Goal: Task Accomplishment & Management: Complete application form

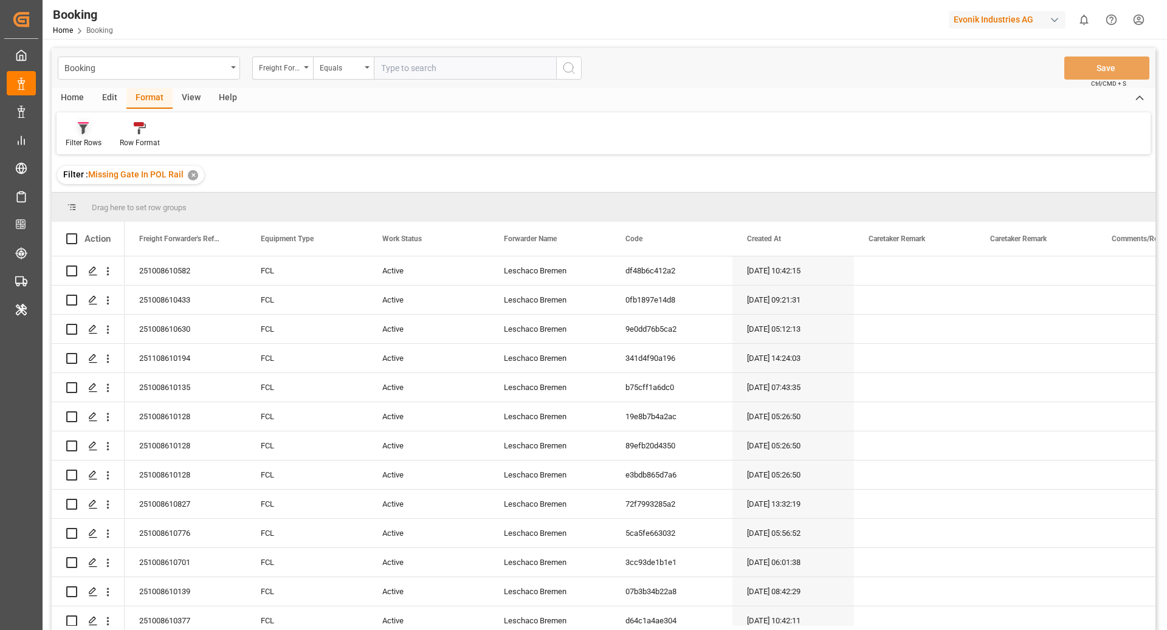
click at [86, 142] on div "Filter Rows" at bounding box center [84, 142] width 36 height 11
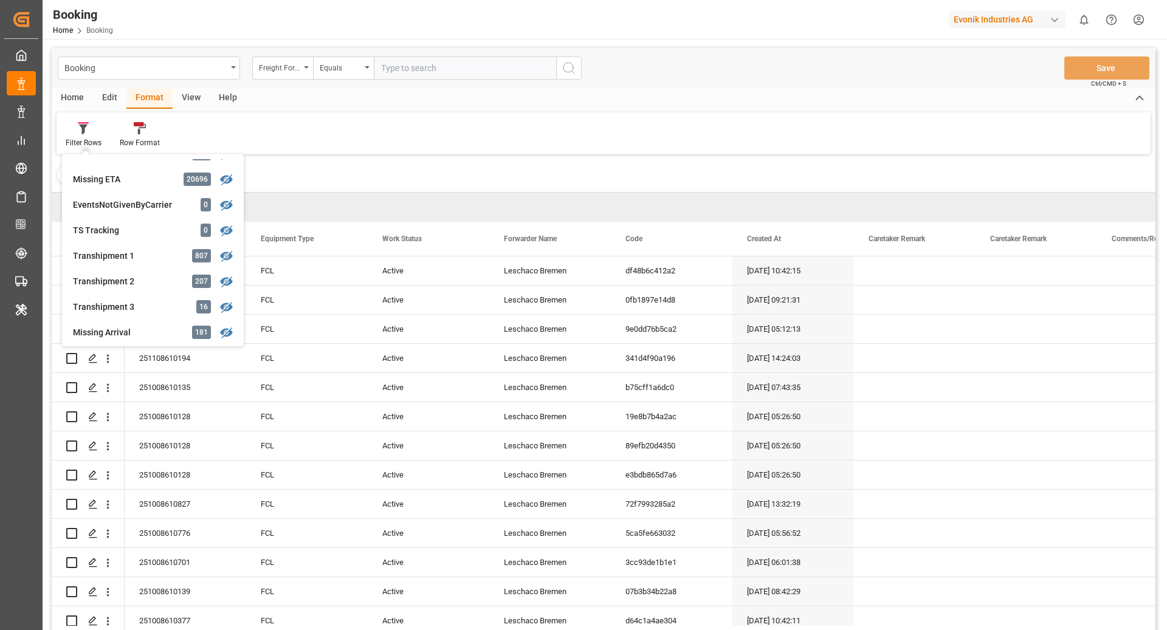
scroll to position [328, 0]
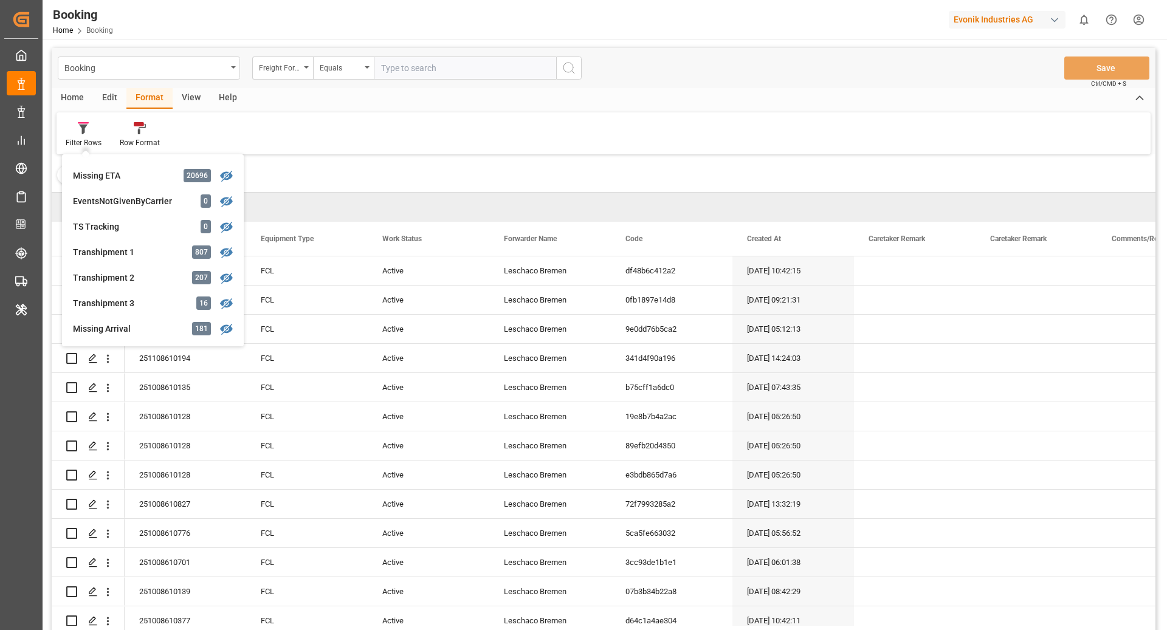
click at [359, 161] on div "Filter : Missing Gate In POL Rail ✕" at bounding box center [604, 175] width 1104 height 34
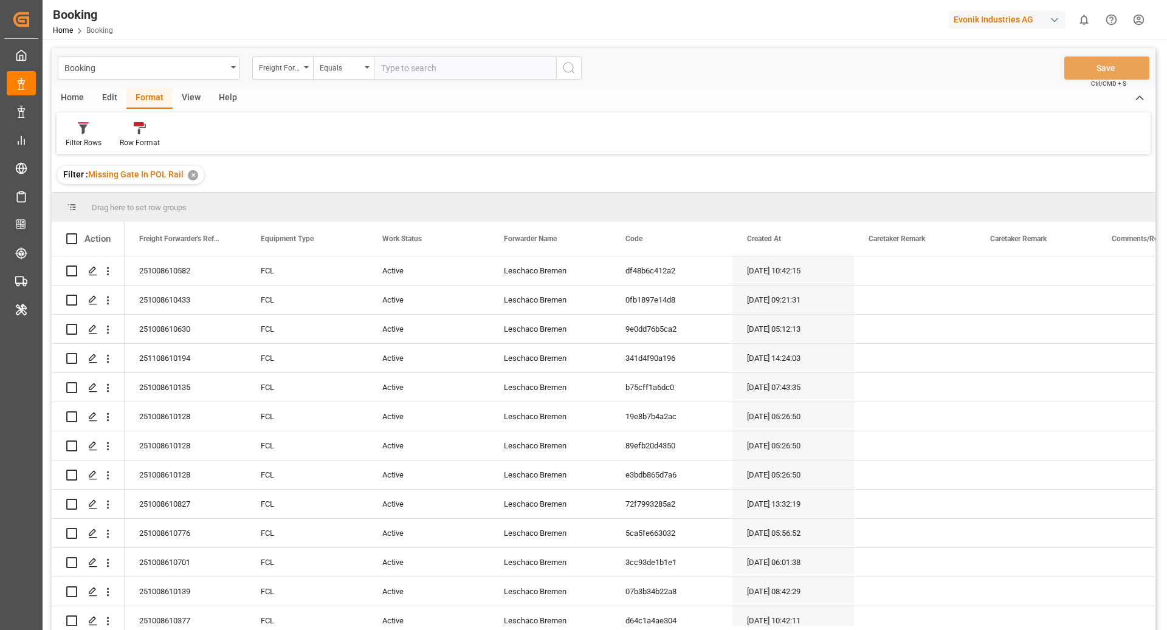
click at [193, 91] on div "View" at bounding box center [191, 98] width 37 height 21
click at [81, 115] on div "Default Standard Templates Save Template Reset Template" at bounding box center [604, 133] width 1094 height 42
click at [69, 126] on div at bounding box center [78, 128] width 24 height 13
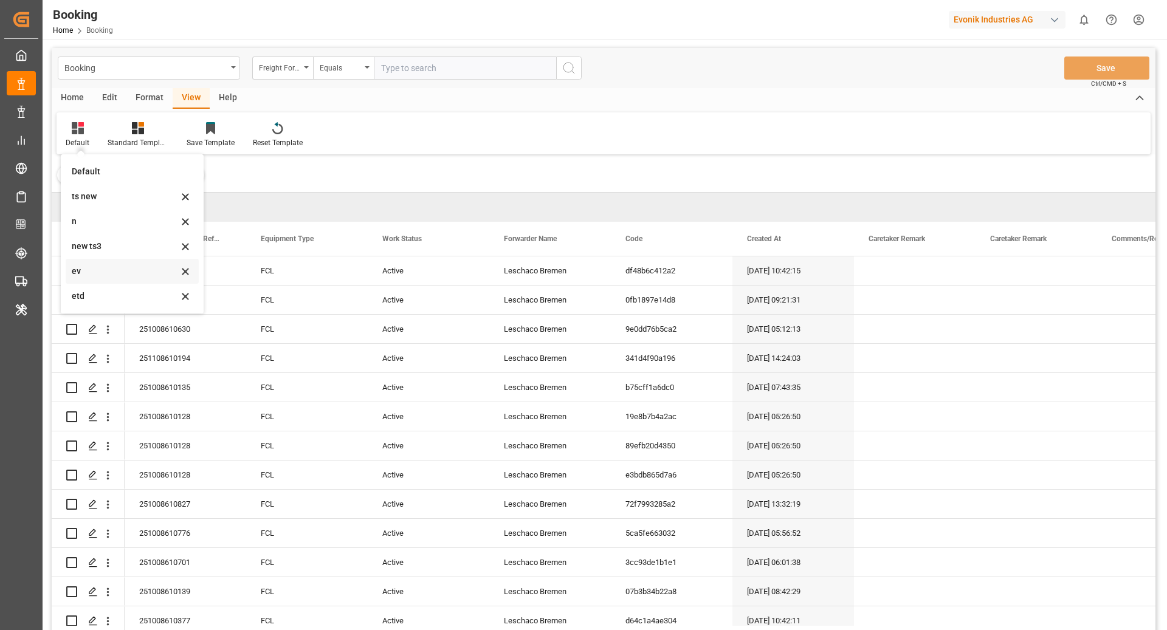
click at [92, 274] on div "ev" at bounding box center [125, 271] width 106 height 13
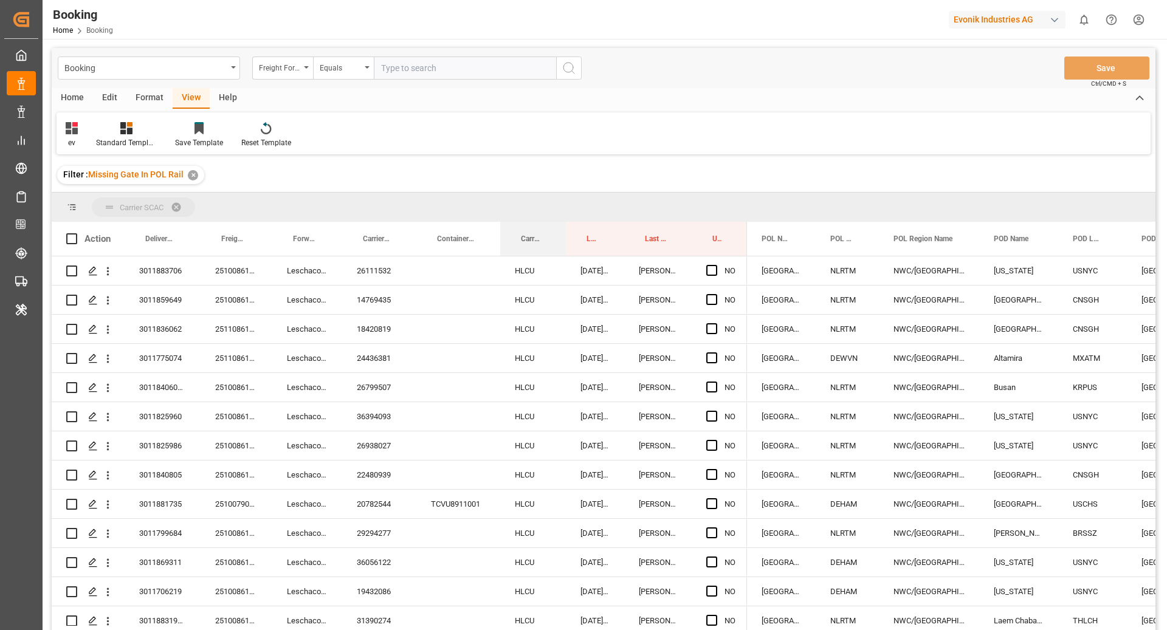
drag, startPoint x: 529, startPoint y: 240, endPoint x: 533, endPoint y: 204, distance: 36.7
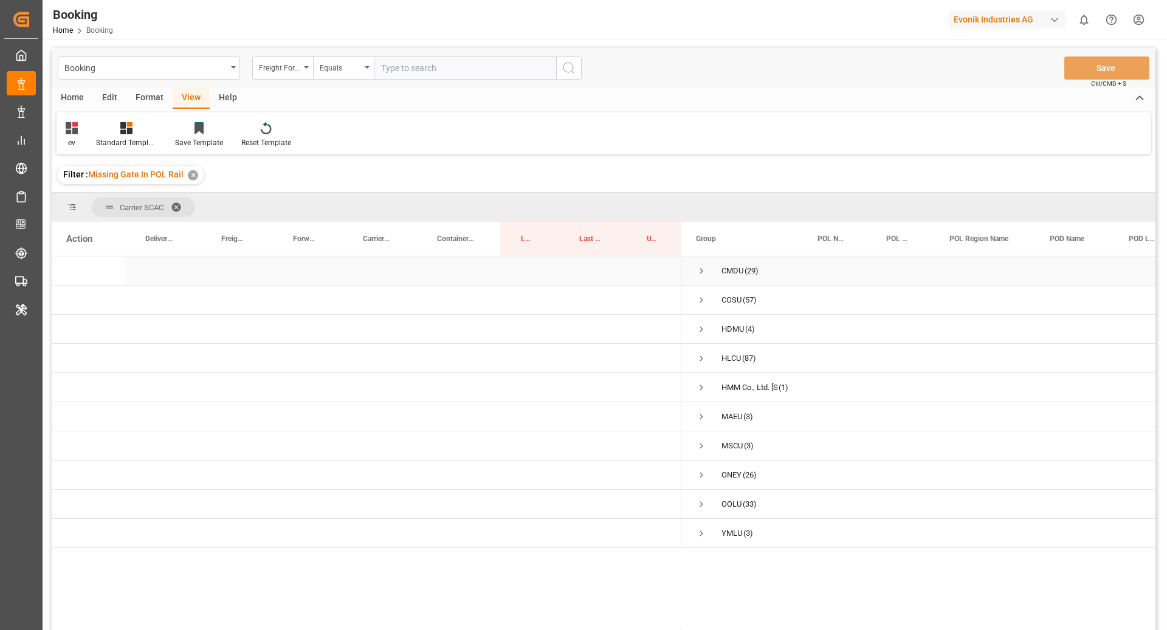
click at [700, 266] on span "Press SPACE to select this row." at bounding box center [701, 271] width 11 height 11
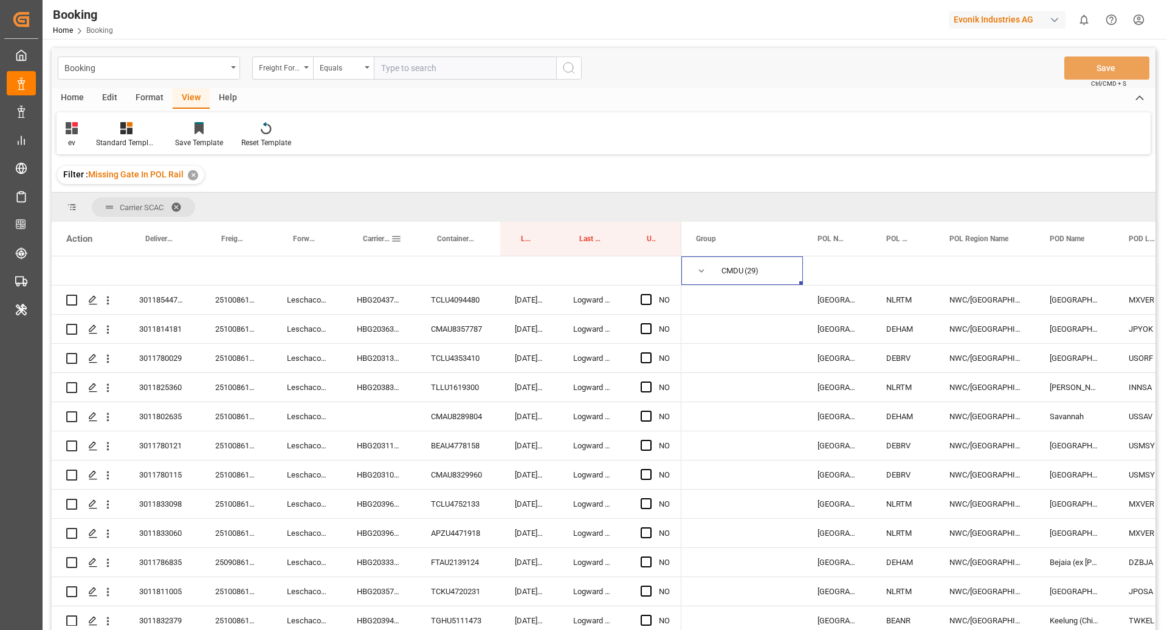
click at [364, 245] on div "Carrier Booking No." at bounding box center [377, 239] width 28 height 34
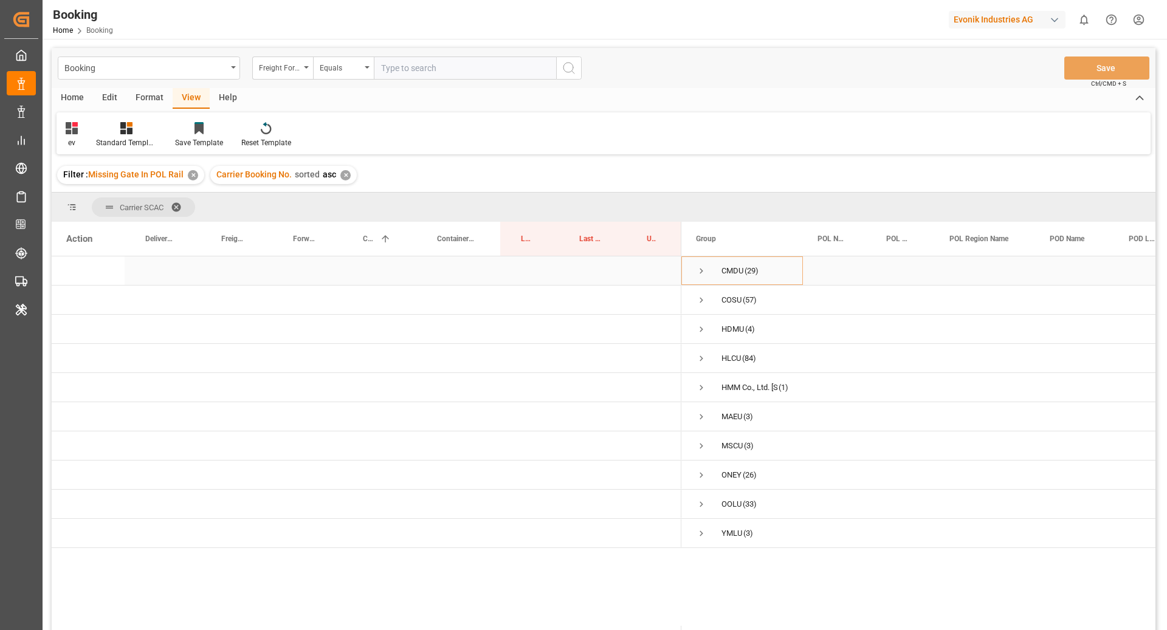
click at [692, 274] on div "CMDU (29)" at bounding box center [743, 271] width 122 height 29
click at [705, 269] on span "Press SPACE to select this row." at bounding box center [701, 271] width 11 height 11
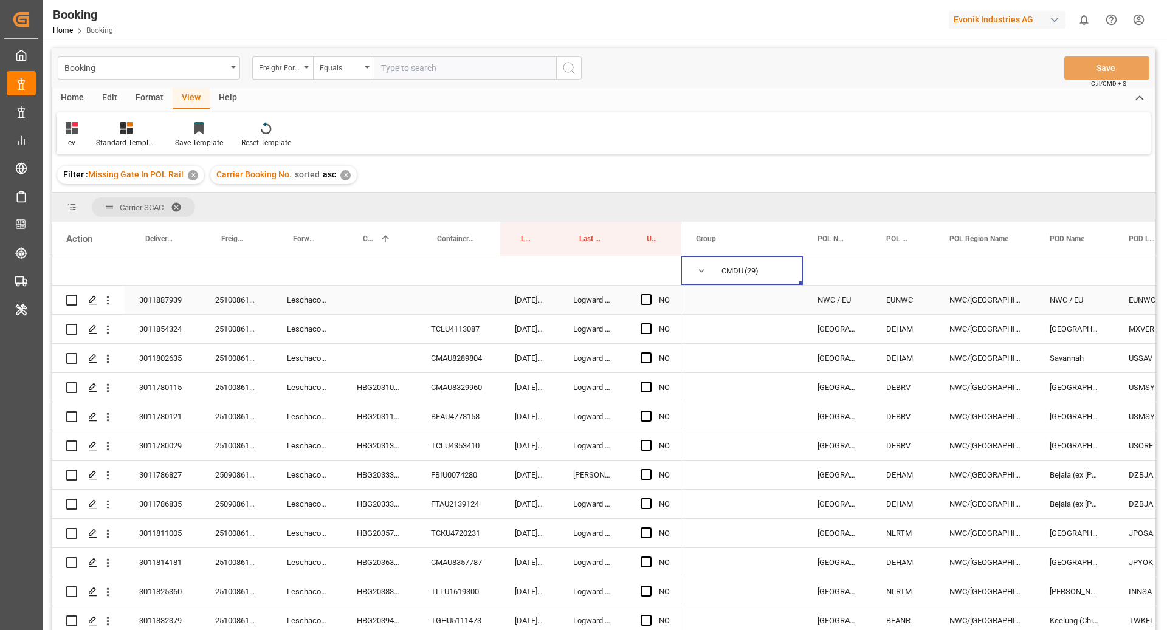
click at [235, 296] on div "251008610823" at bounding box center [237, 300] width 72 height 29
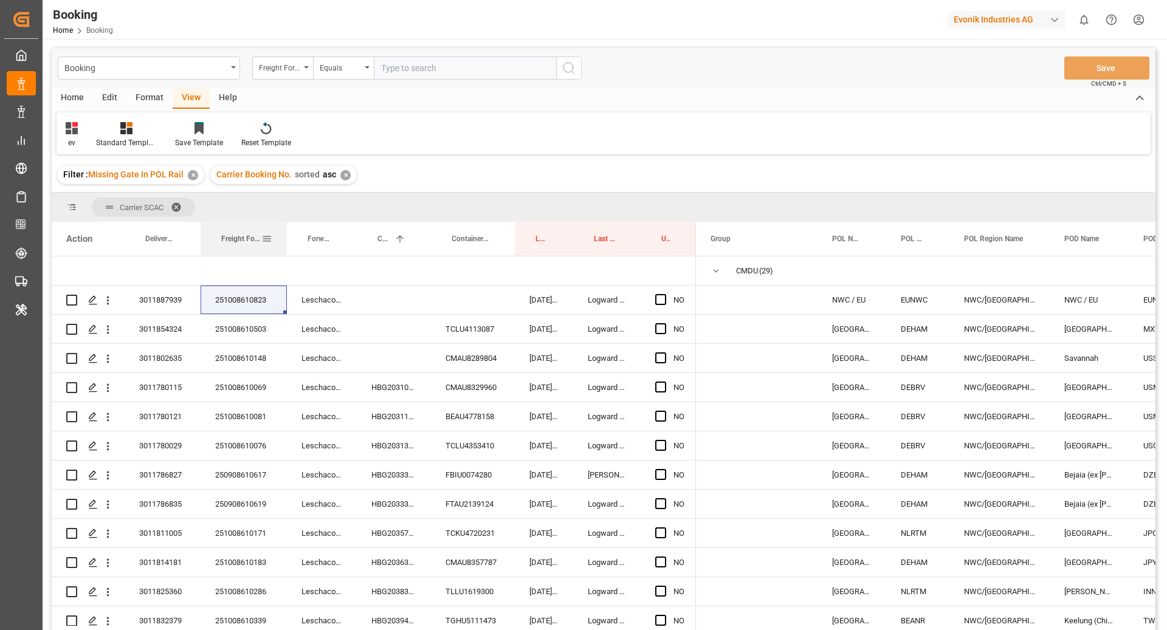
drag, startPoint x: 271, startPoint y: 246, endPoint x: 285, endPoint y: 245, distance: 14.6
click at [285, 245] on div at bounding box center [287, 239] width 5 height 34
click at [378, 313] on div "Press SPACE to select this row." at bounding box center [394, 300] width 74 height 29
click at [229, 307] on div "251008610823" at bounding box center [244, 300] width 86 height 29
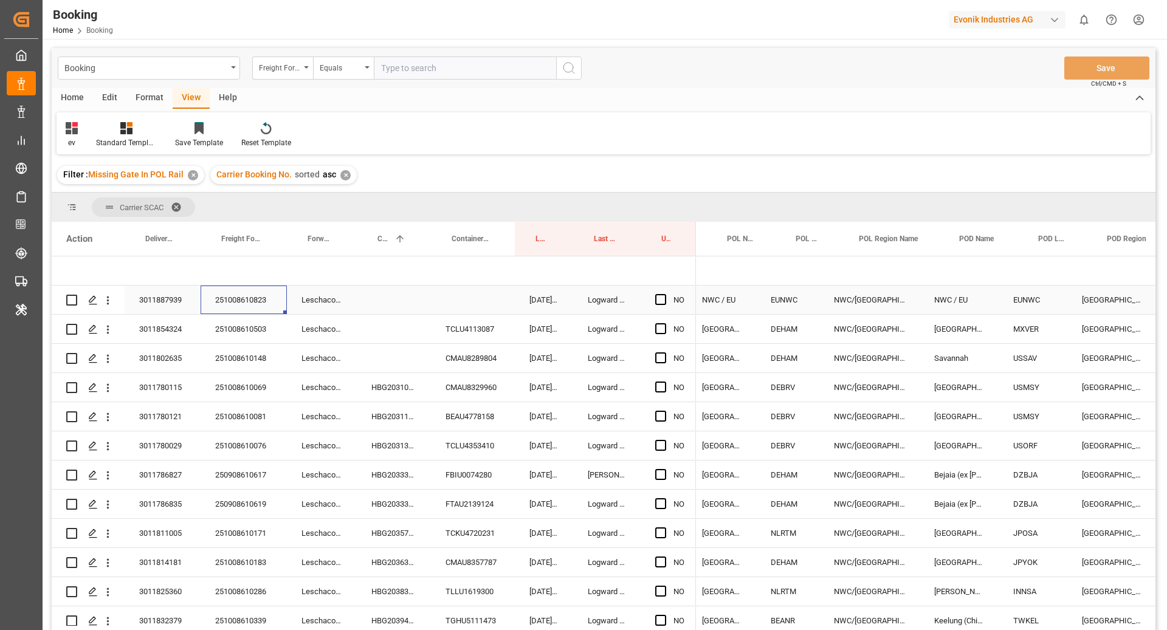
scroll to position [0, 130]
click at [112, 306] on icon "open menu" at bounding box center [108, 300] width 13 height 13
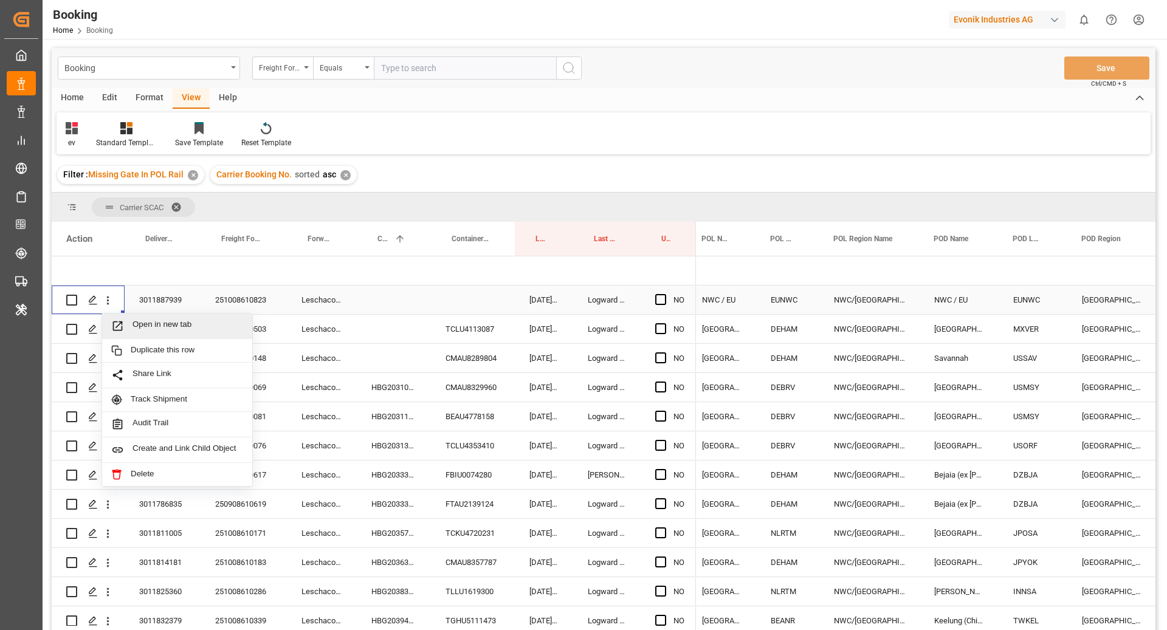
click at [159, 320] on span "Open in new tab" at bounding box center [188, 326] width 111 height 13
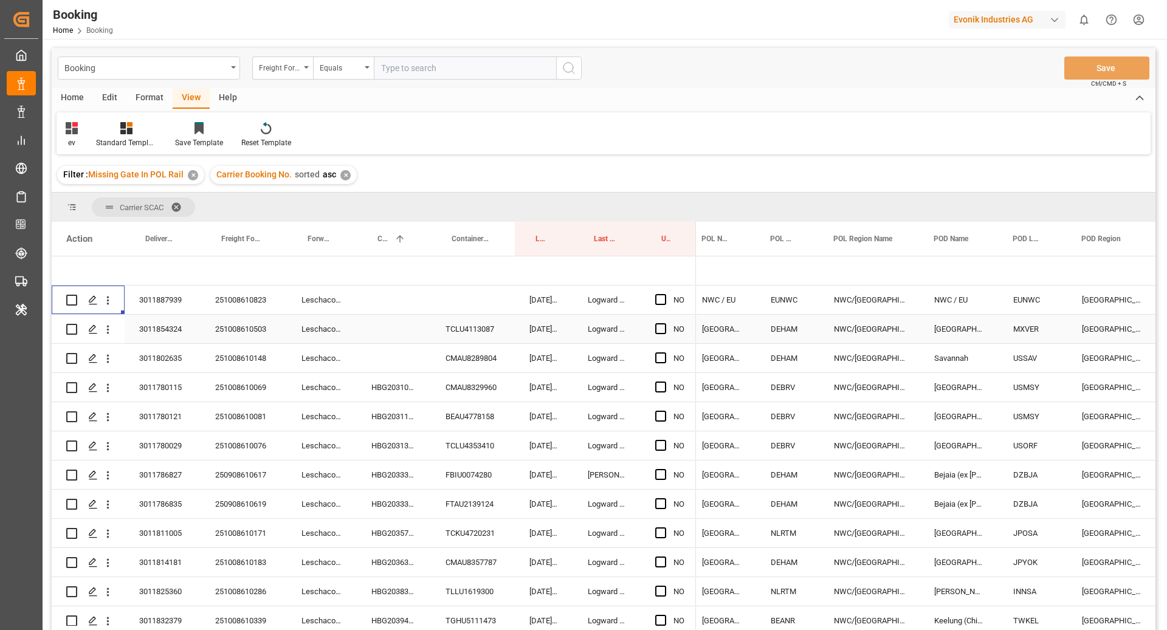
click at [249, 323] on div "251008610503" at bounding box center [244, 329] width 86 height 29
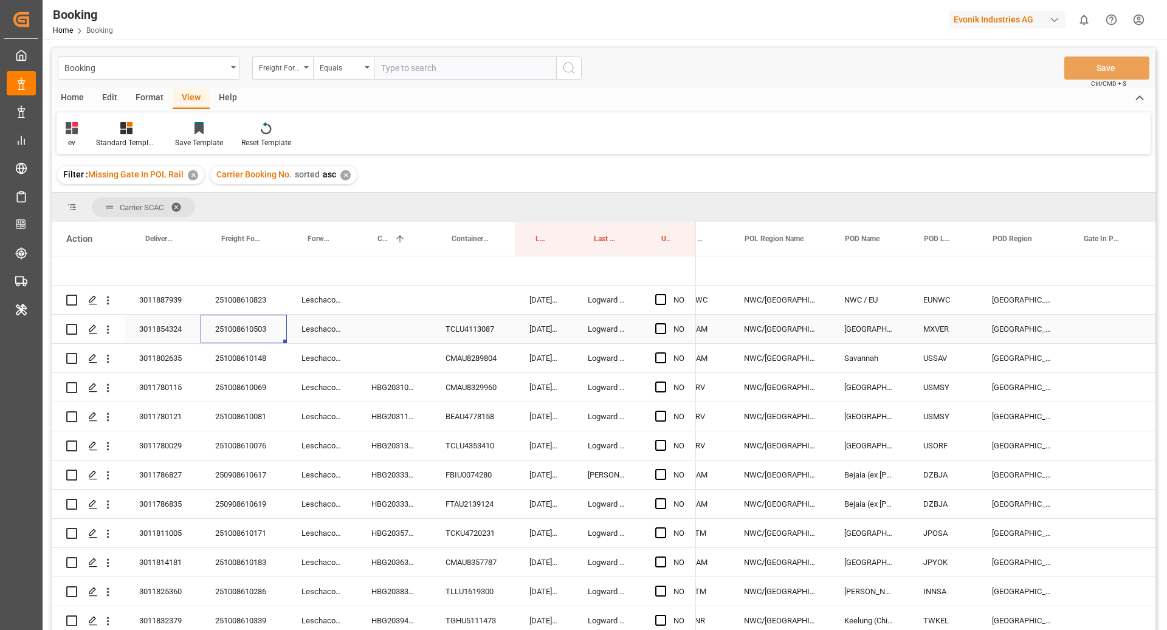
scroll to position [0, 179]
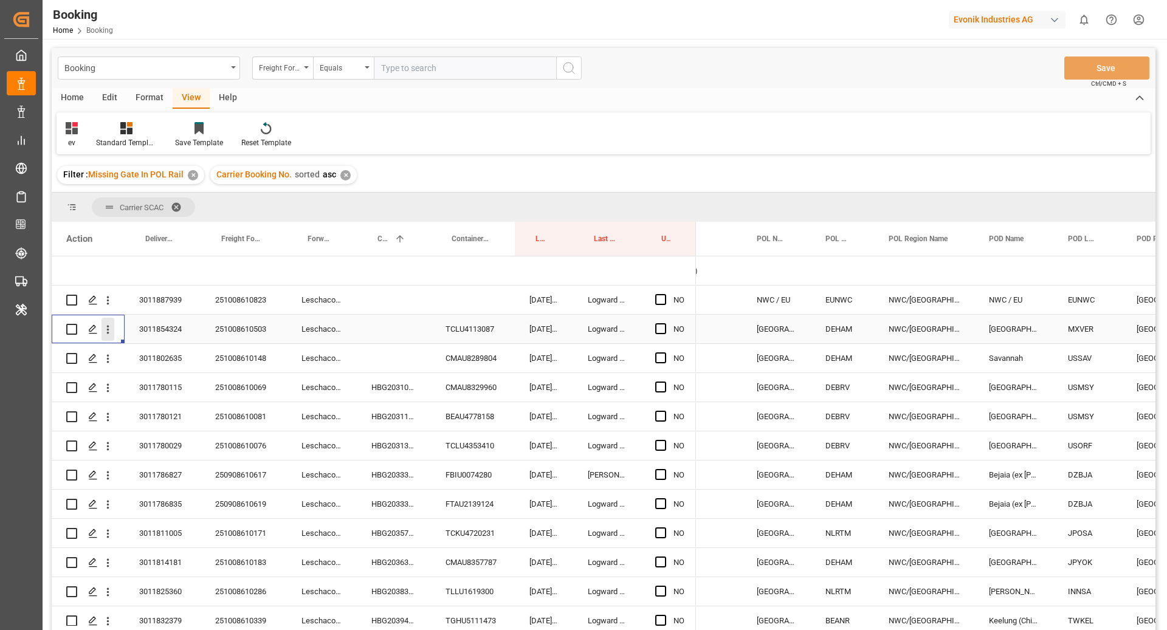
click at [112, 337] on button "open menu" at bounding box center [108, 329] width 13 height 23
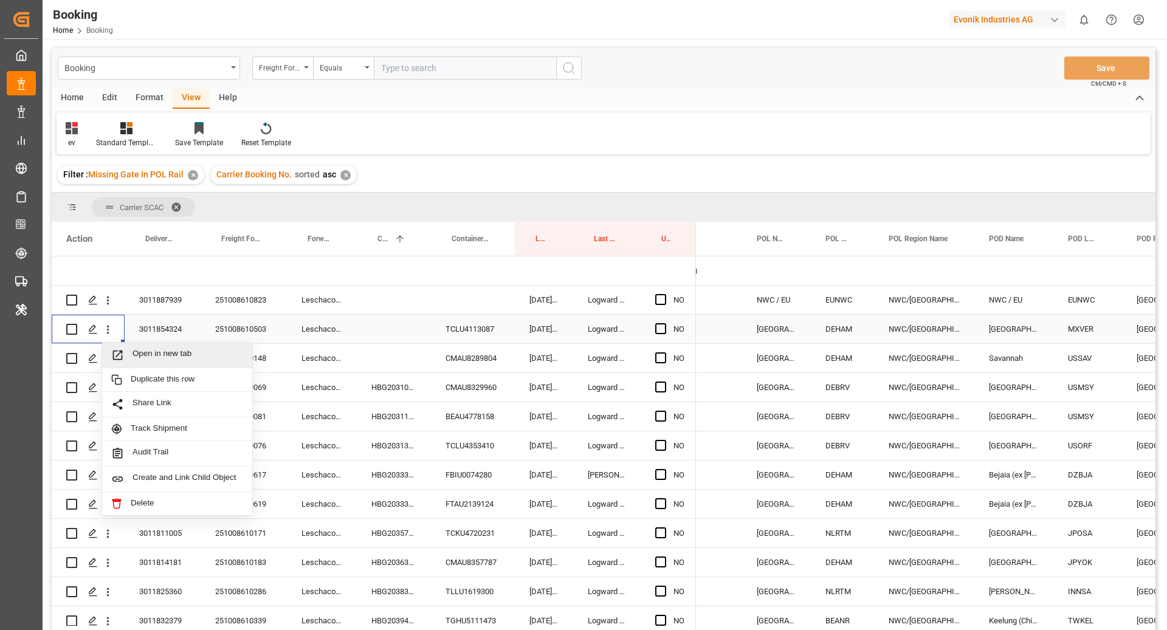
click at [148, 350] on span "Open in new tab" at bounding box center [188, 355] width 111 height 13
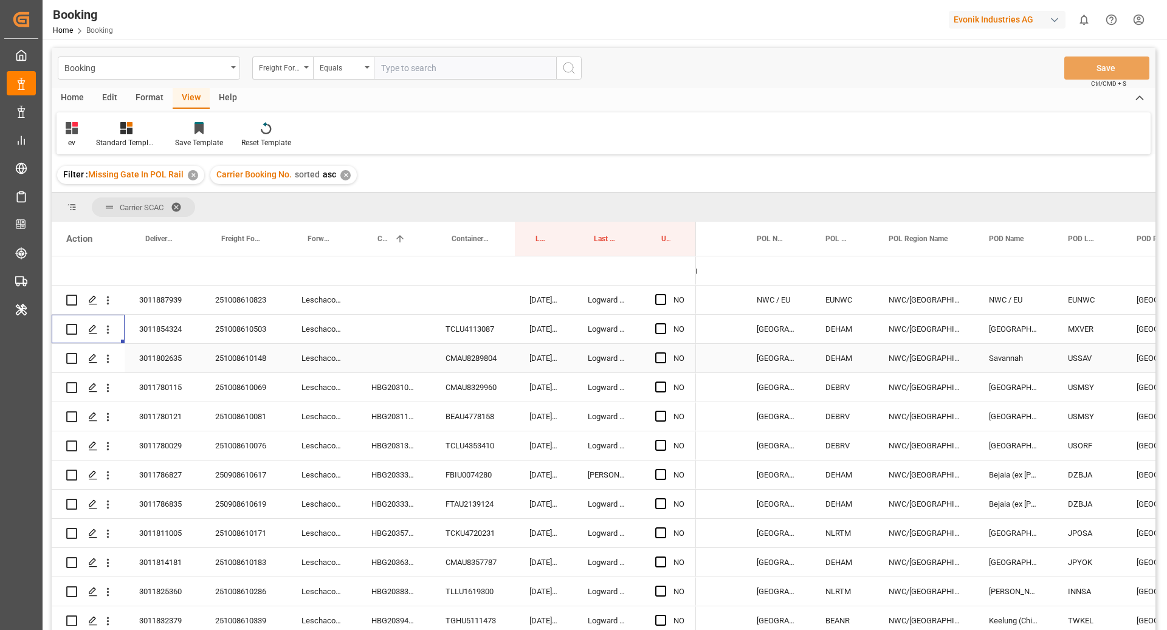
click at [247, 359] on div "251008610148" at bounding box center [244, 358] width 86 height 29
click at [110, 362] on icon "open menu" at bounding box center [108, 359] width 13 height 13
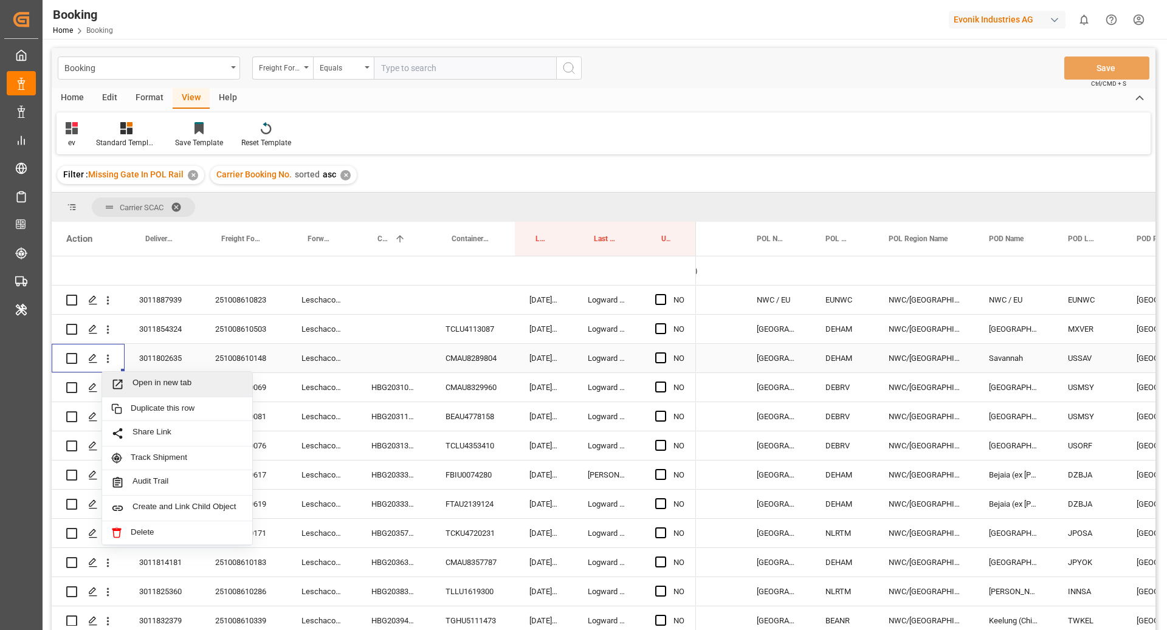
click at [164, 378] on span "Open in new tab" at bounding box center [188, 384] width 111 height 13
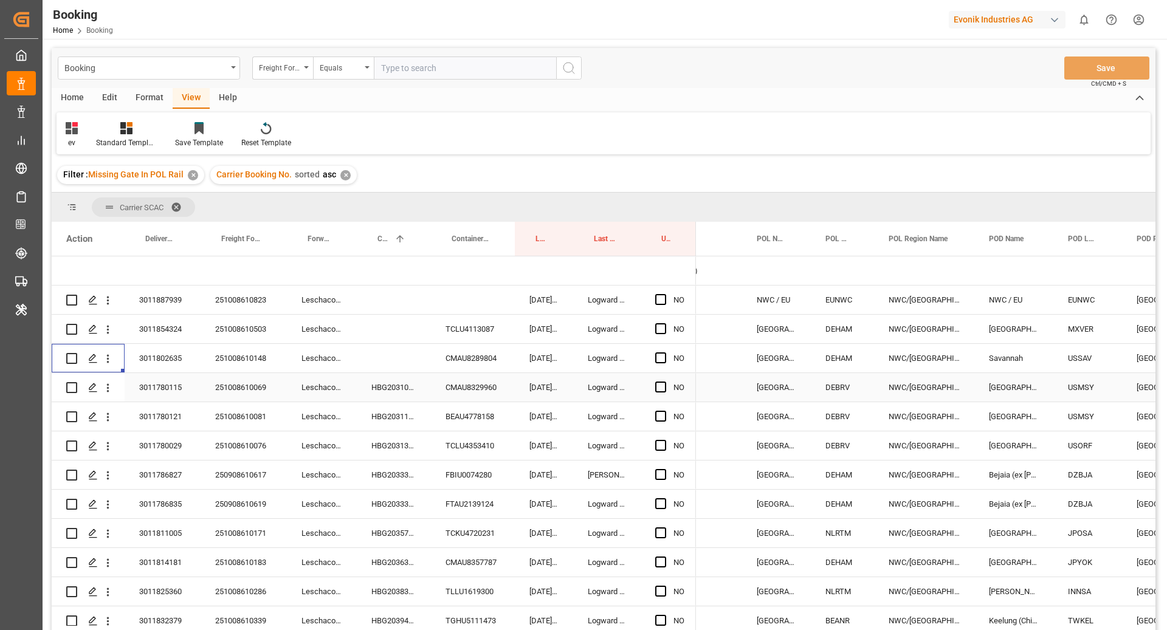
click at [383, 384] on div "HBG2031085" at bounding box center [394, 387] width 74 height 29
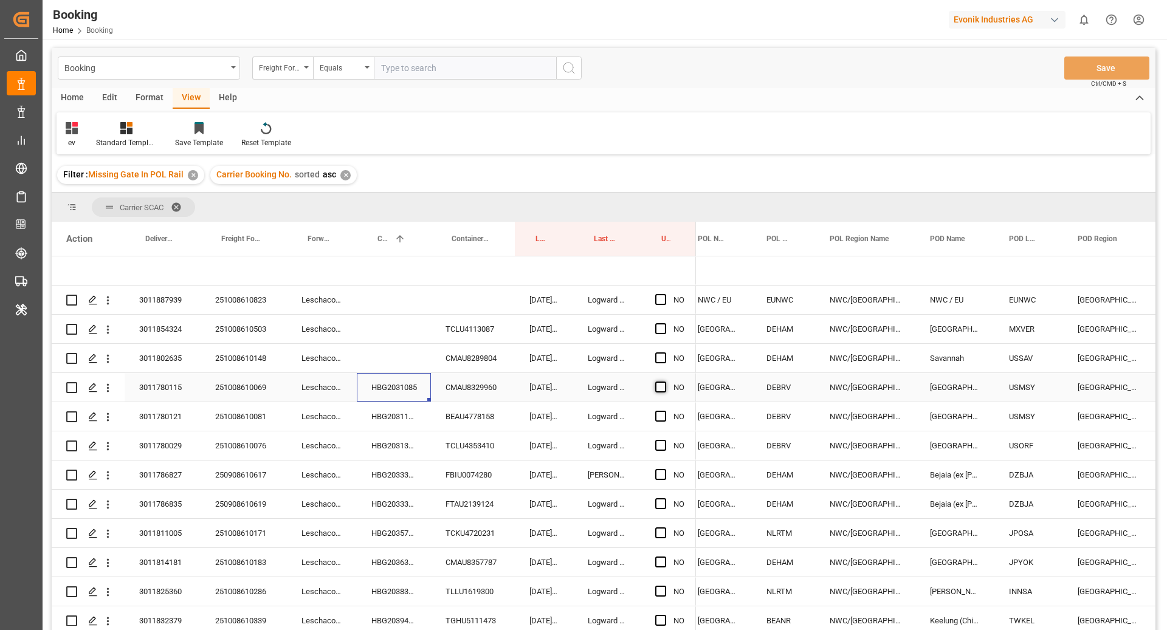
click at [659, 385] on span "Press SPACE to select this row." at bounding box center [660, 387] width 11 height 11
click at [665, 382] on input "Press SPACE to select this row." at bounding box center [665, 382] width 0 height 0
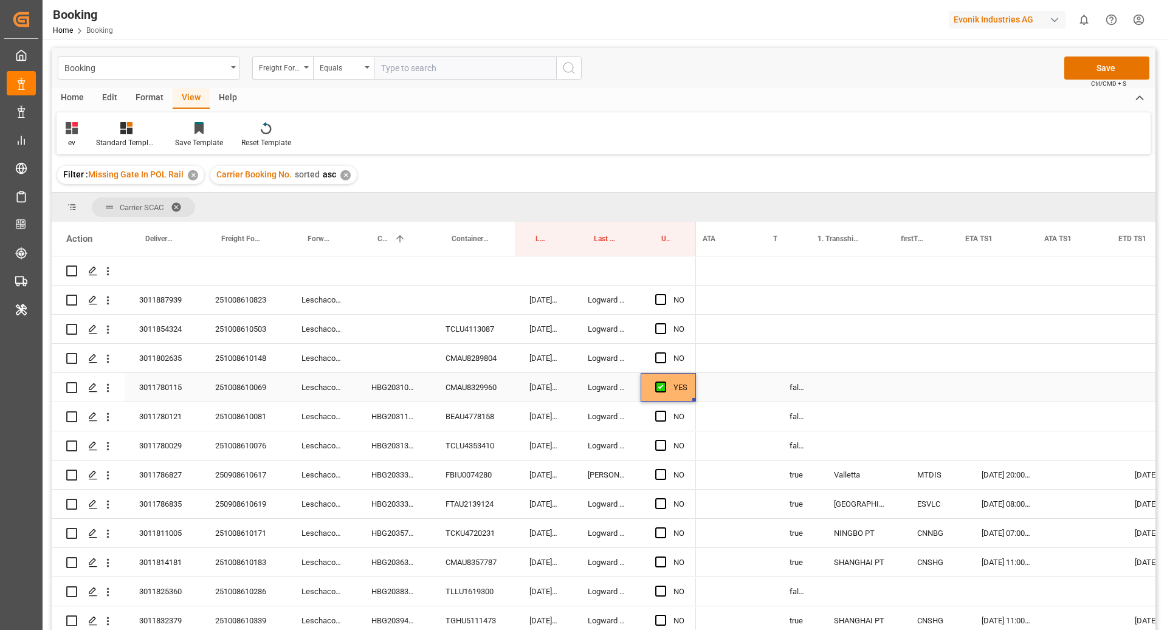
scroll to position [0, 1065]
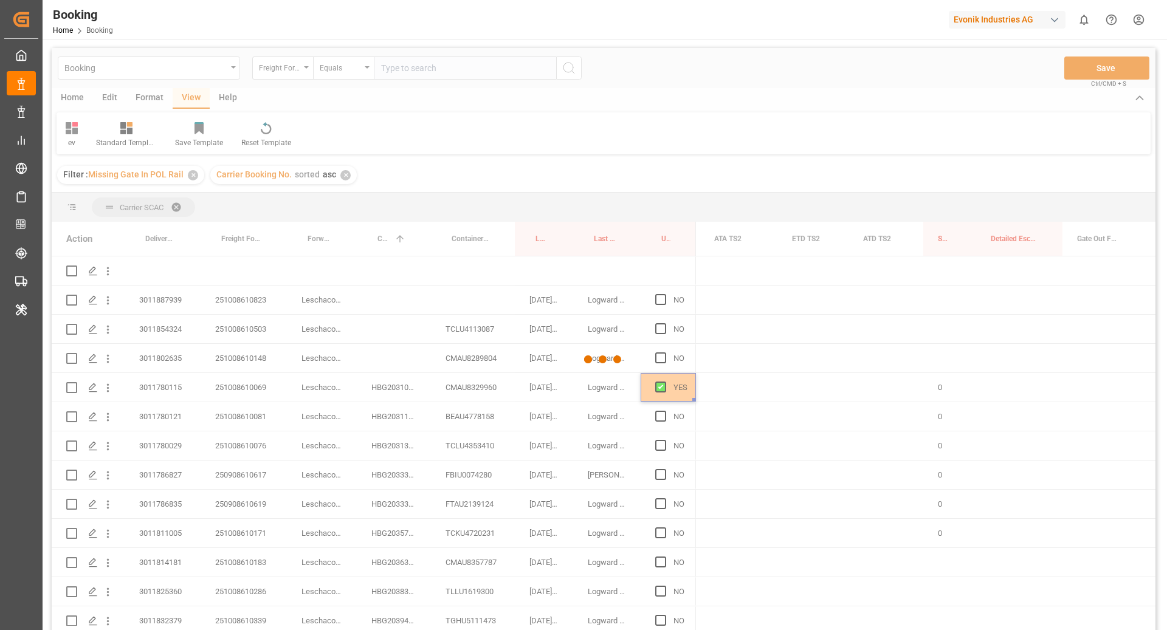
click at [387, 422] on div at bounding box center [604, 359] width 1104 height 623
click at [920, 186] on div at bounding box center [604, 359] width 1104 height 623
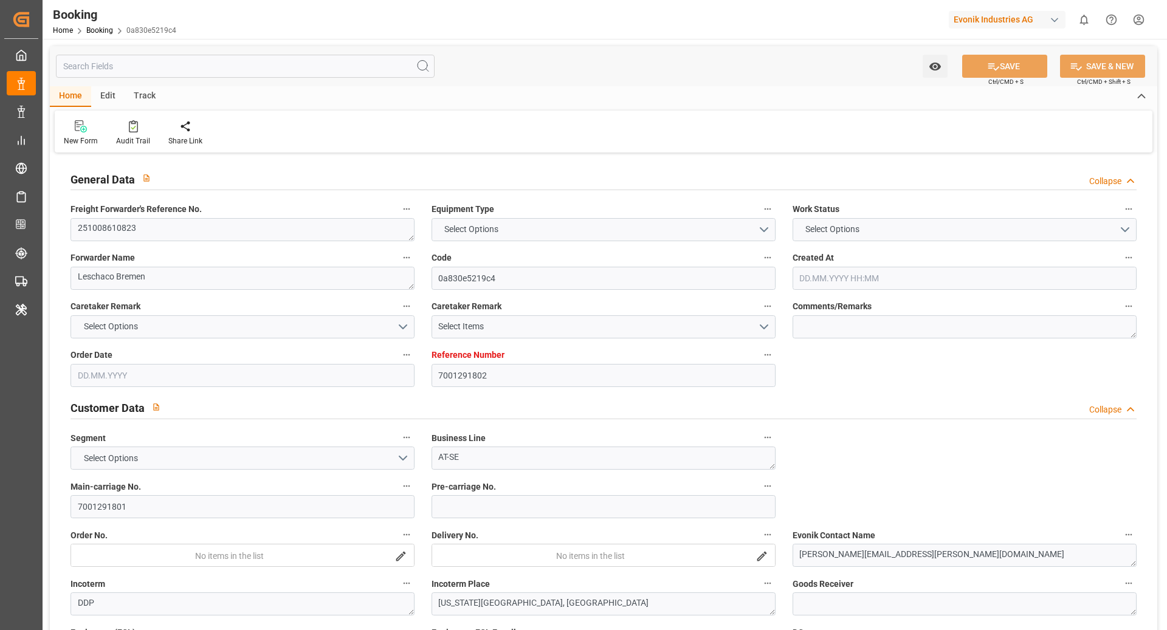
type input "7001291802"
type input "9979254"
type input "CMACGM"
type input "CMA CGM Group"
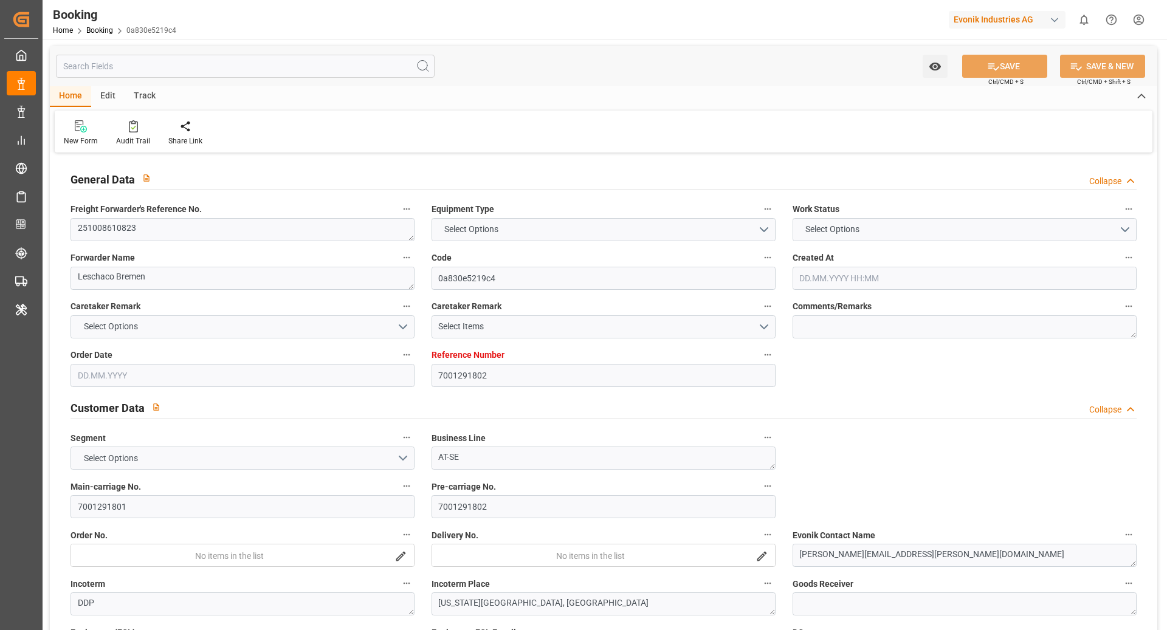
type input "EUNWC"
type input "02.10.2025 12:47"
type input "[DATE]"
type input "04.12.2025"
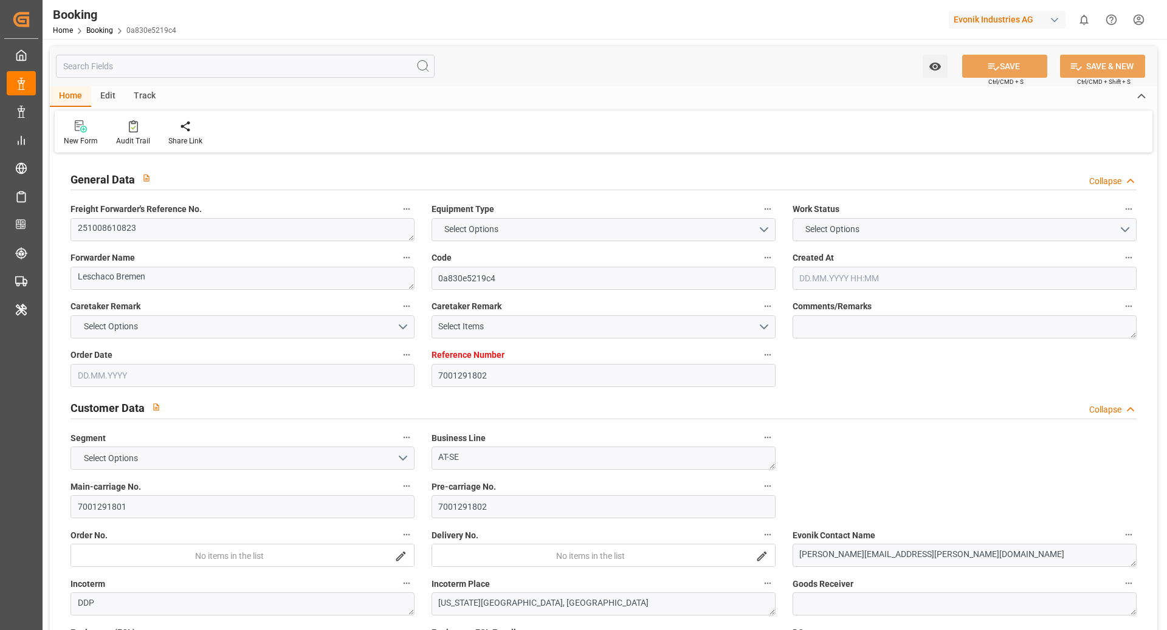
type input "20.10.2025"
type input "20.10.2025 00:00"
type input "[DATE]"
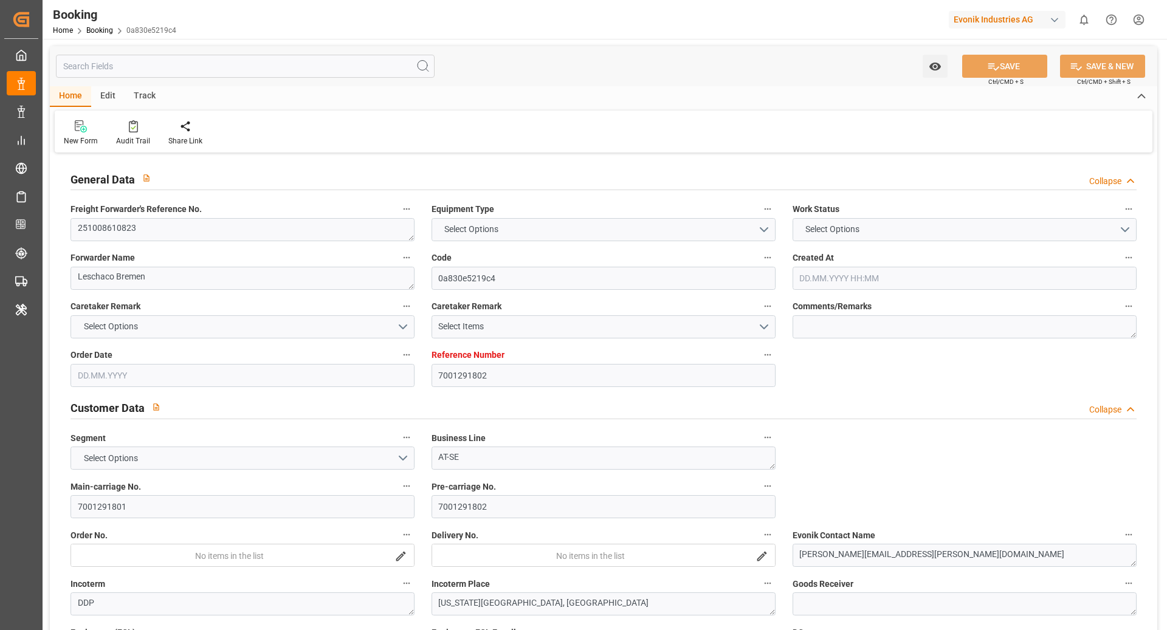
type input "26.10.2025 00:00"
type input "16.11.2025 00:00"
type input "06.10.2025 09:01"
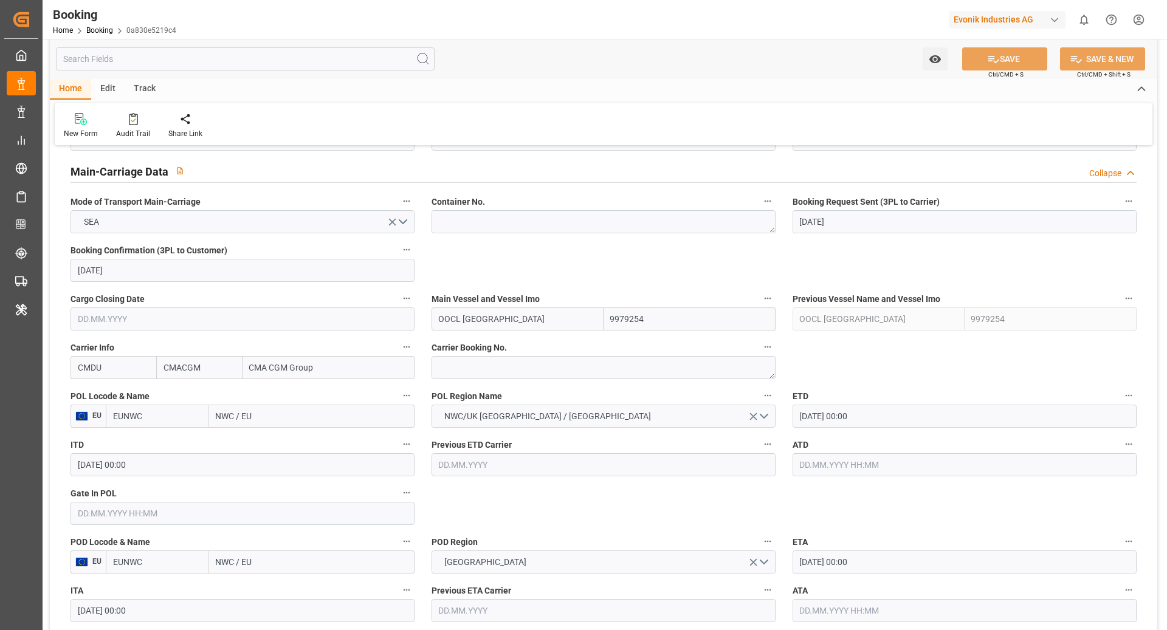
scroll to position [760, 0]
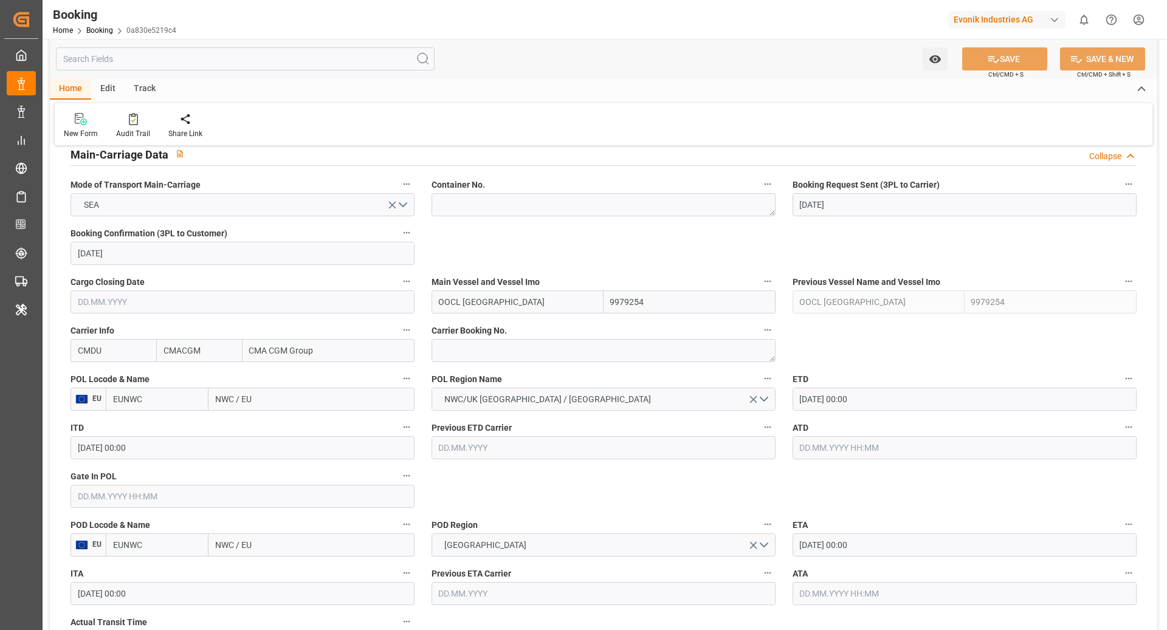
click at [155, 405] on input "EUNWC" at bounding box center [157, 399] width 103 height 23
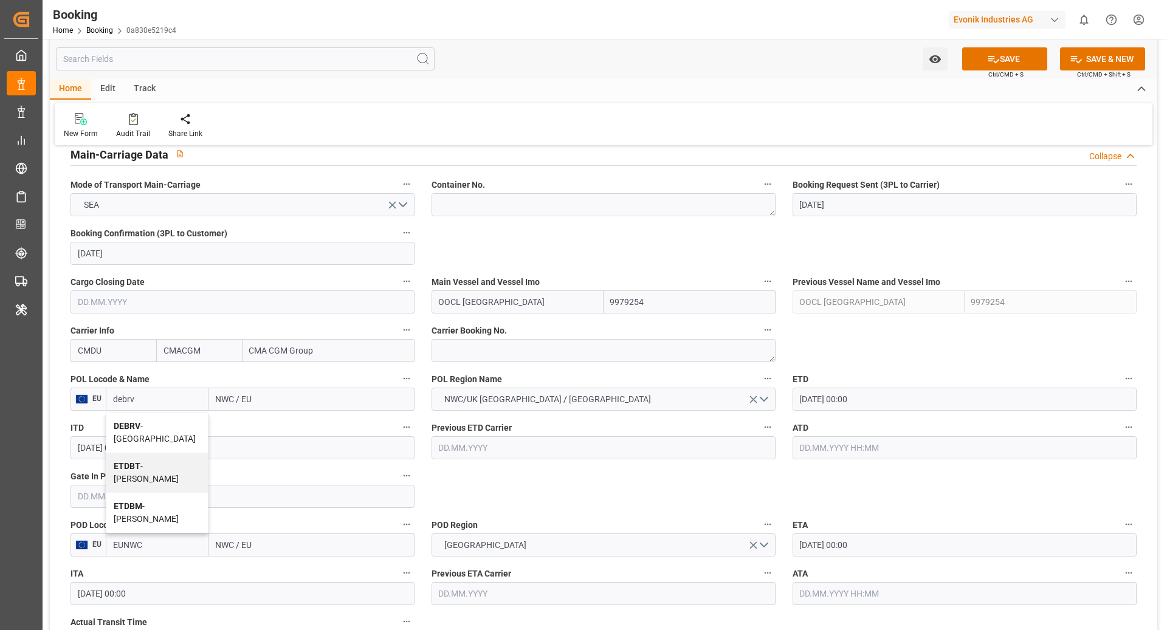
click at [177, 421] on span "DEBRV - Bremerhaven" at bounding box center [155, 432] width 82 height 22
type input "DEBRV"
type input "[GEOGRAPHIC_DATA]"
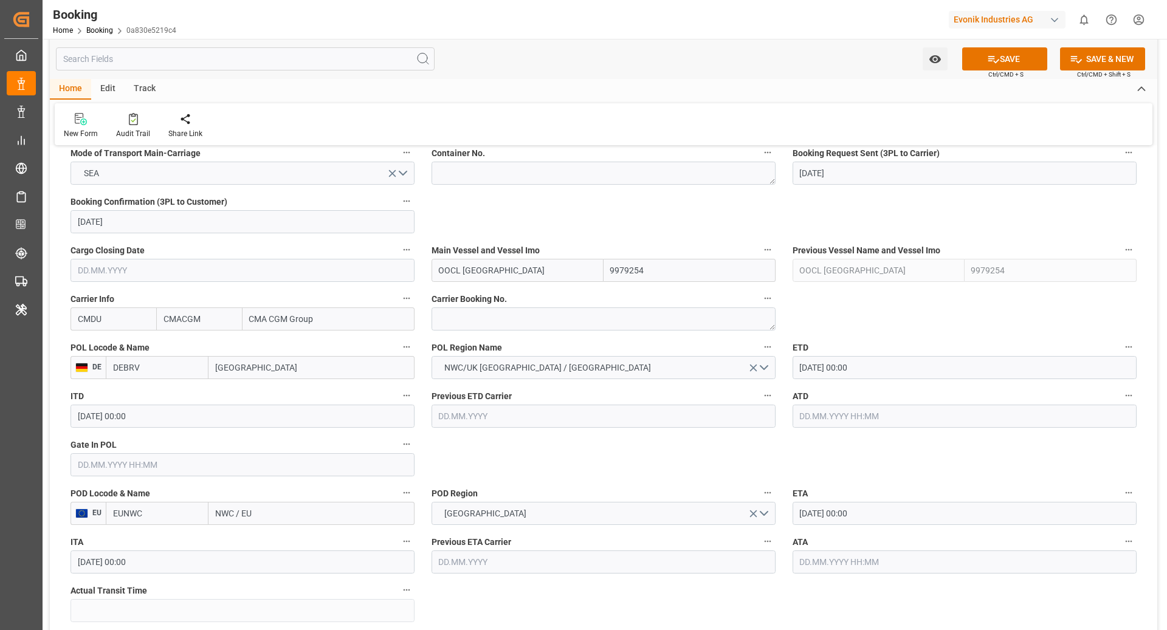
scroll to position [793, 0]
type input "DEBRV"
click at [293, 508] on input "NWC / EU" at bounding box center [312, 512] width 206 height 23
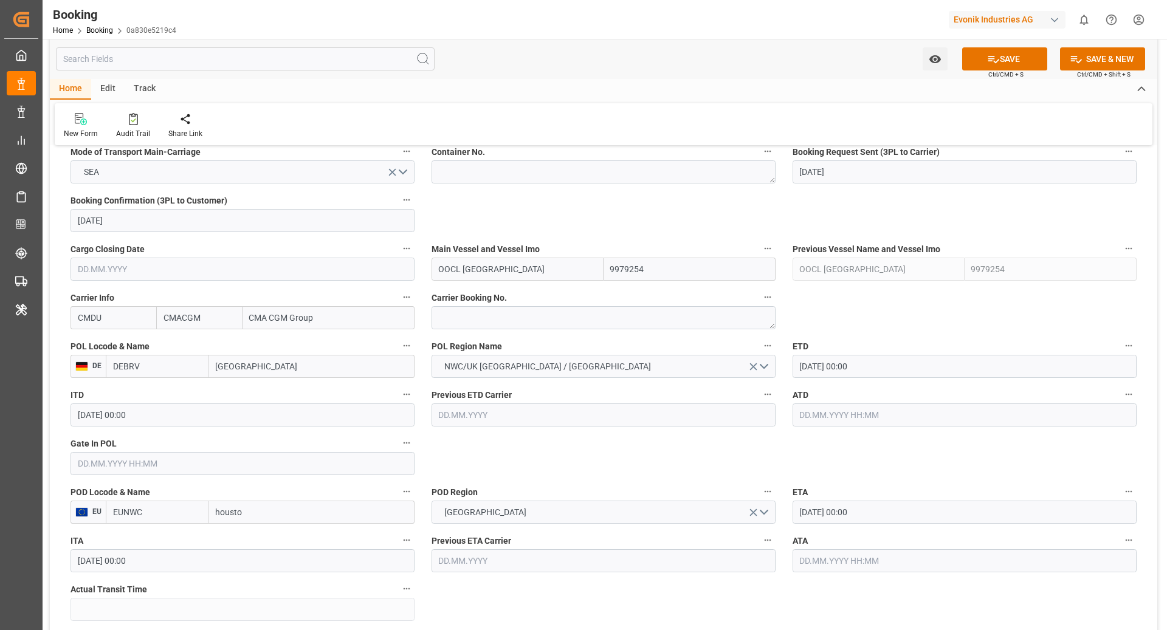
type input "houston"
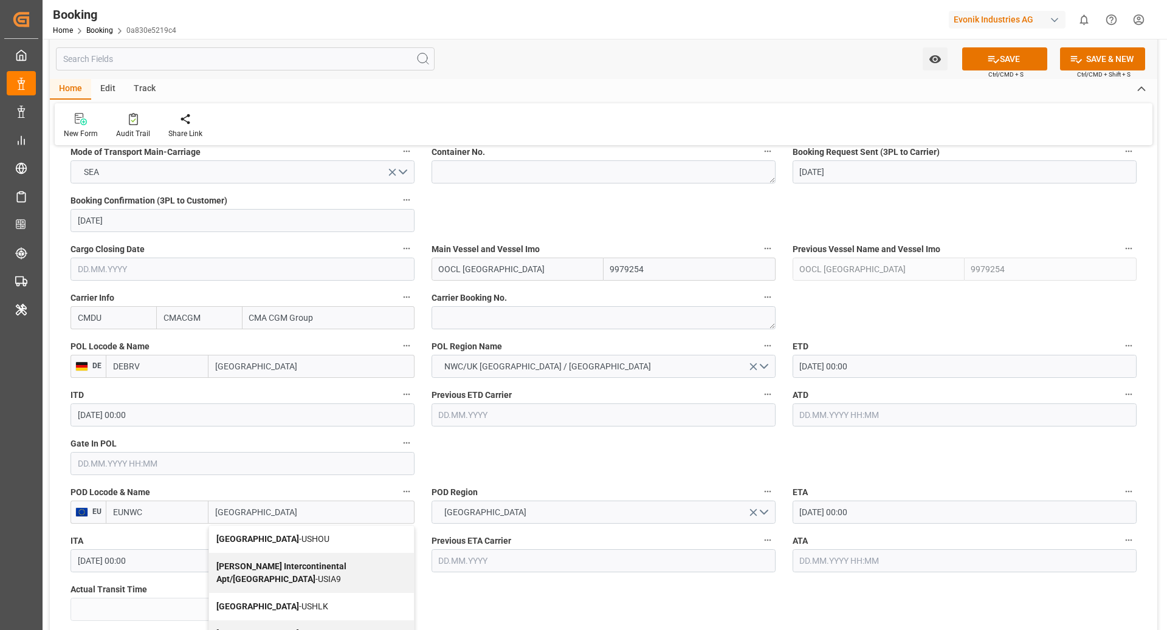
click at [314, 539] on div "Houston - USHOU" at bounding box center [311, 539] width 205 height 27
type input "USHOU"
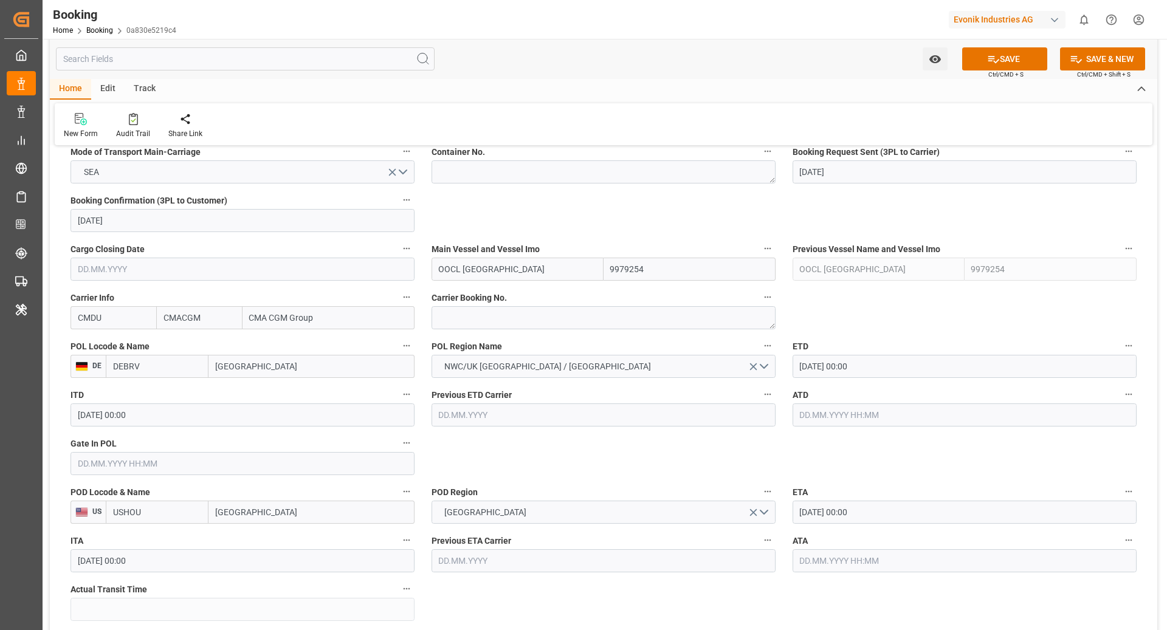
type input "[GEOGRAPHIC_DATA]"
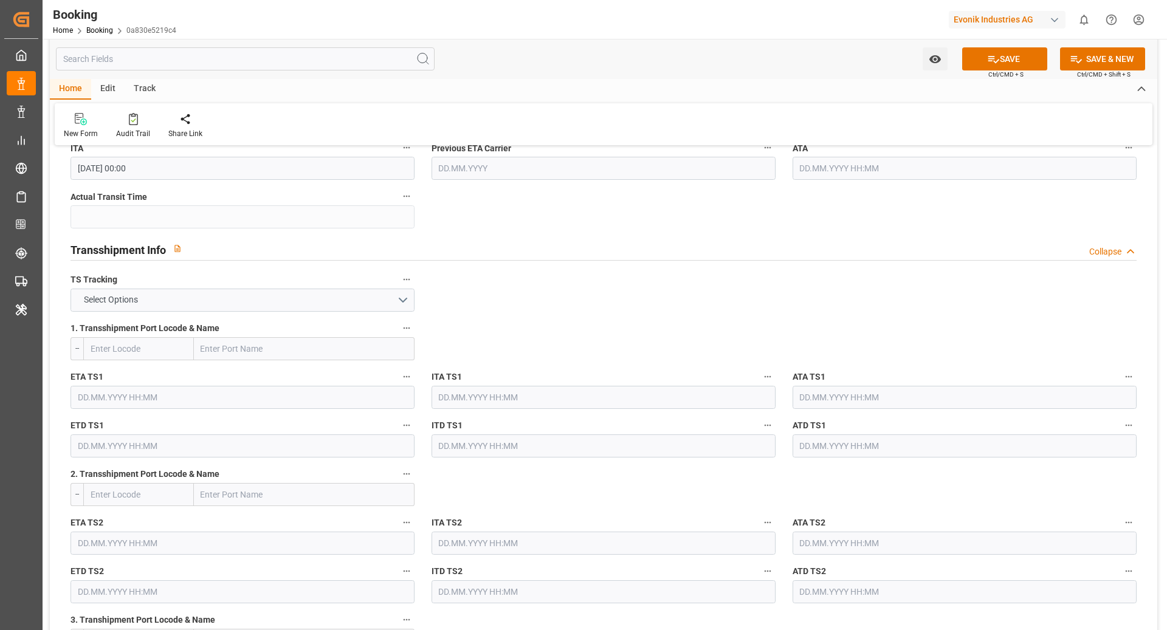
scroll to position [1229, 0]
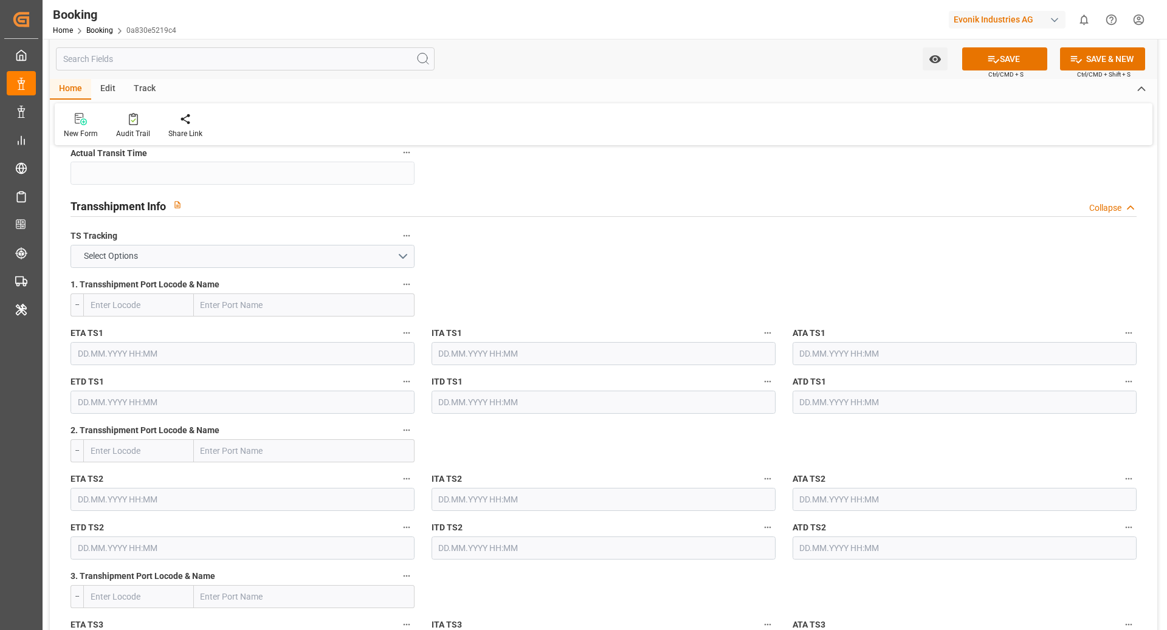
click at [333, 240] on label "TS Tracking" at bounding box center [243, 236] width 344 height 17
click at [399, 240] on button "TS Tracking" at bounding box center [407, 236] width 16 height 16
click at [320, 258] on div at bounding box center [583, 315] width 1167 height 630
click at [370, 249] on button "Select Options" at bounding box center [243, 256] width 344 height 23
click at [216, 284] on div "FALSE" at bounding box center [242, 285] width 343 height 26
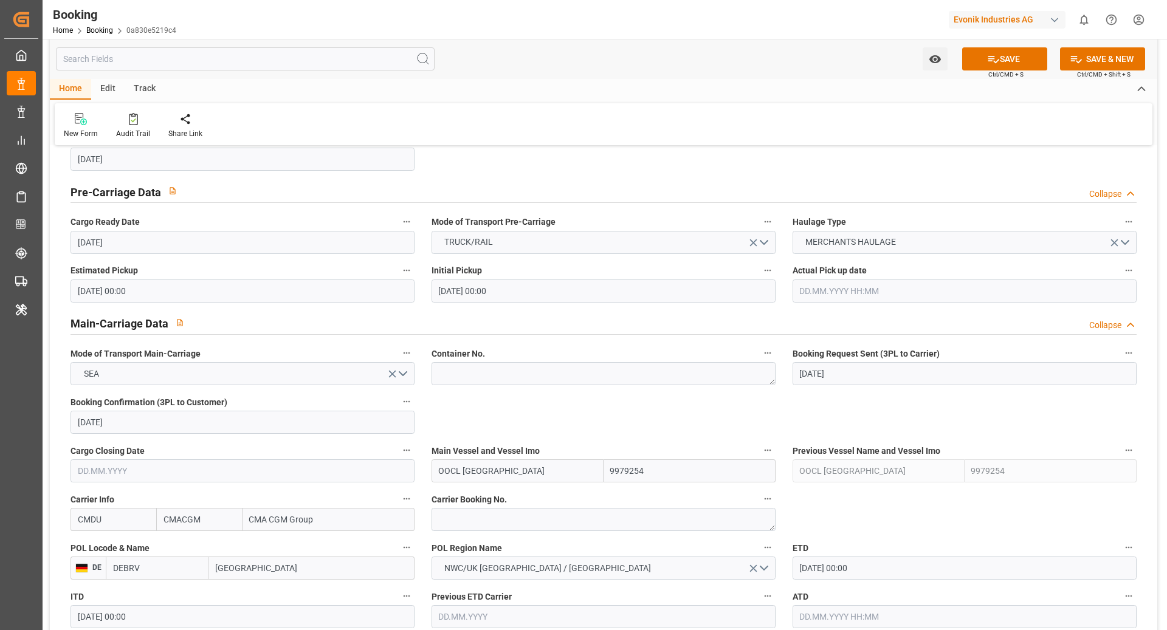
scroll to position [503, 0]
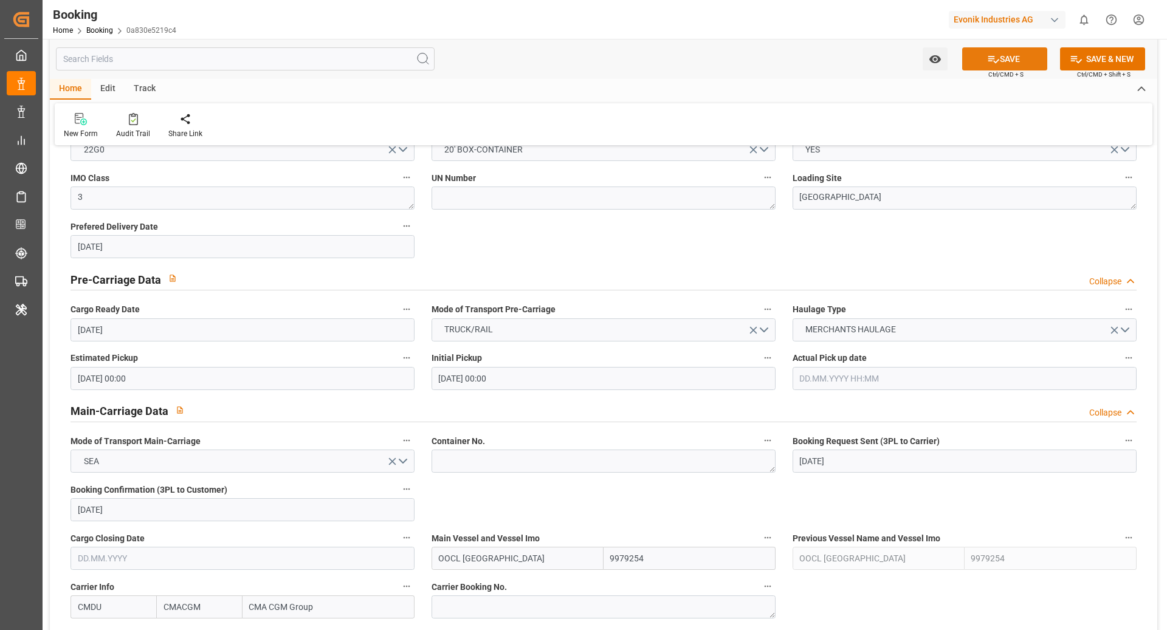
click at [998, 65] on button "SAVE" at bounding box center [1004, 58] width 85 height 23
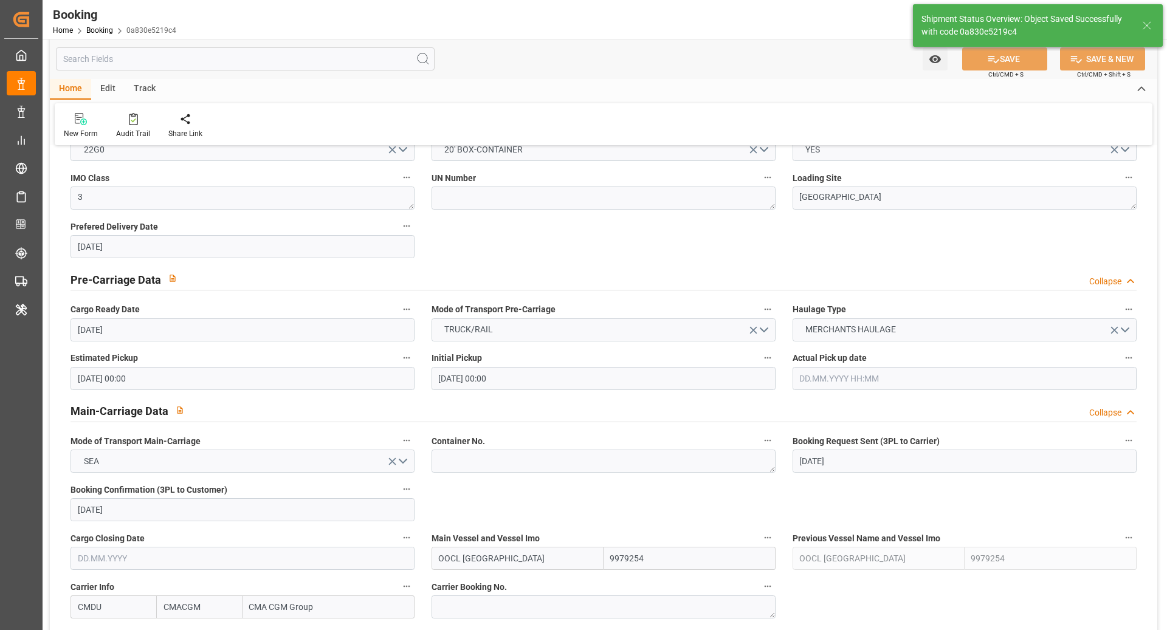
type input "07.10.2025 09:22"
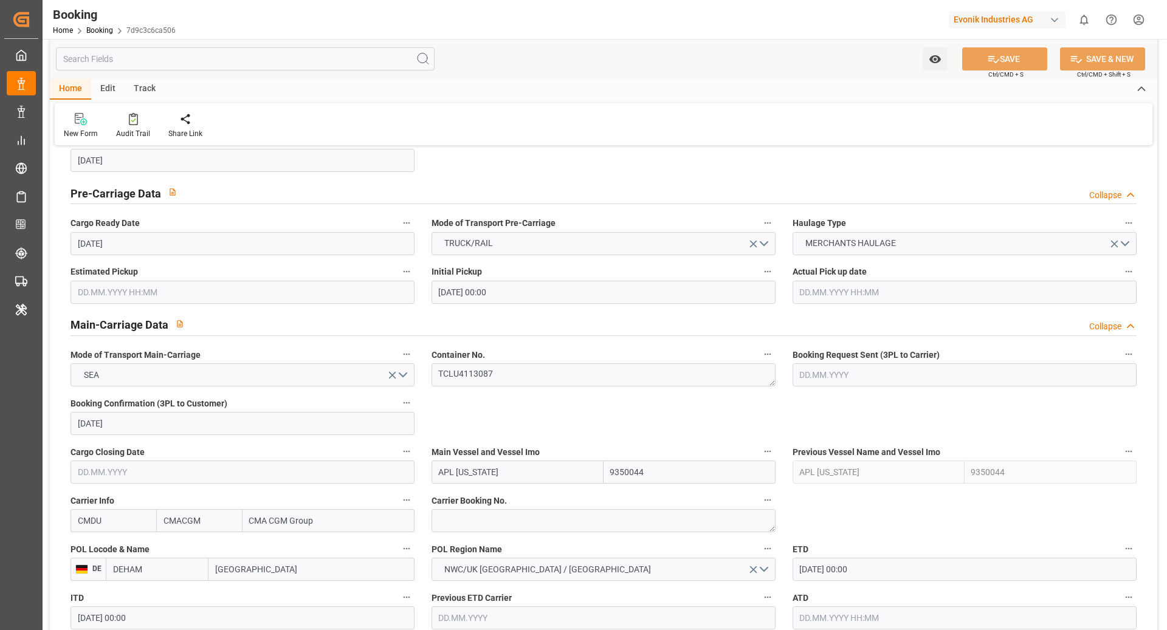
scroll to position [707, 0]
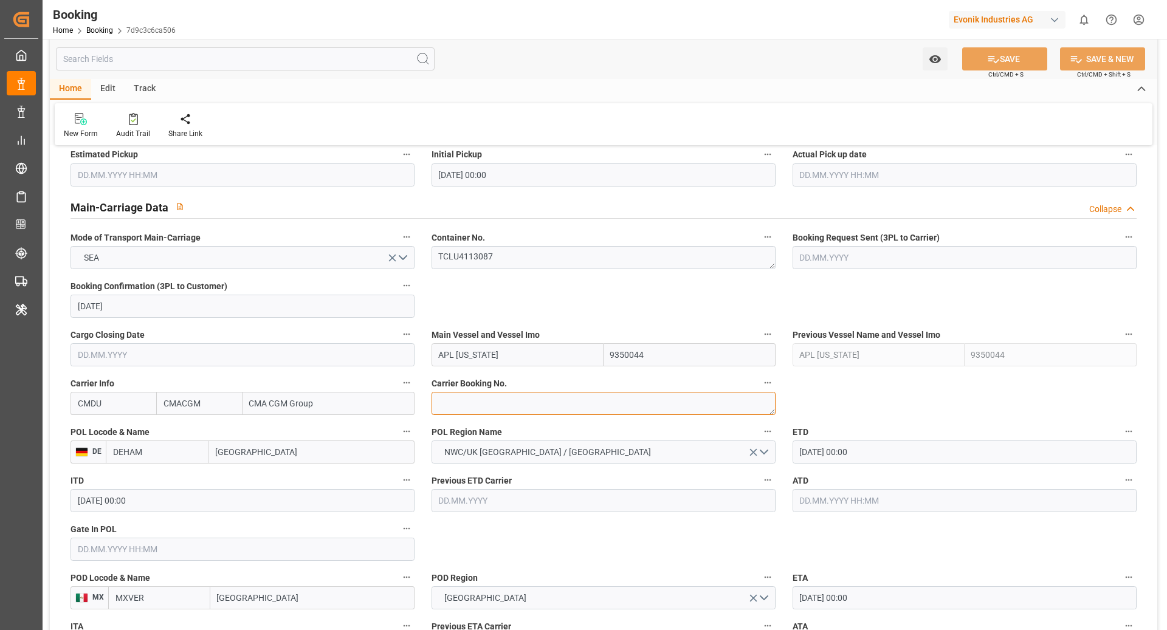
click at [487, 407] on textarea at bounding box center [604, 403] width 344 height 23
paste textarea "HBG2043736"
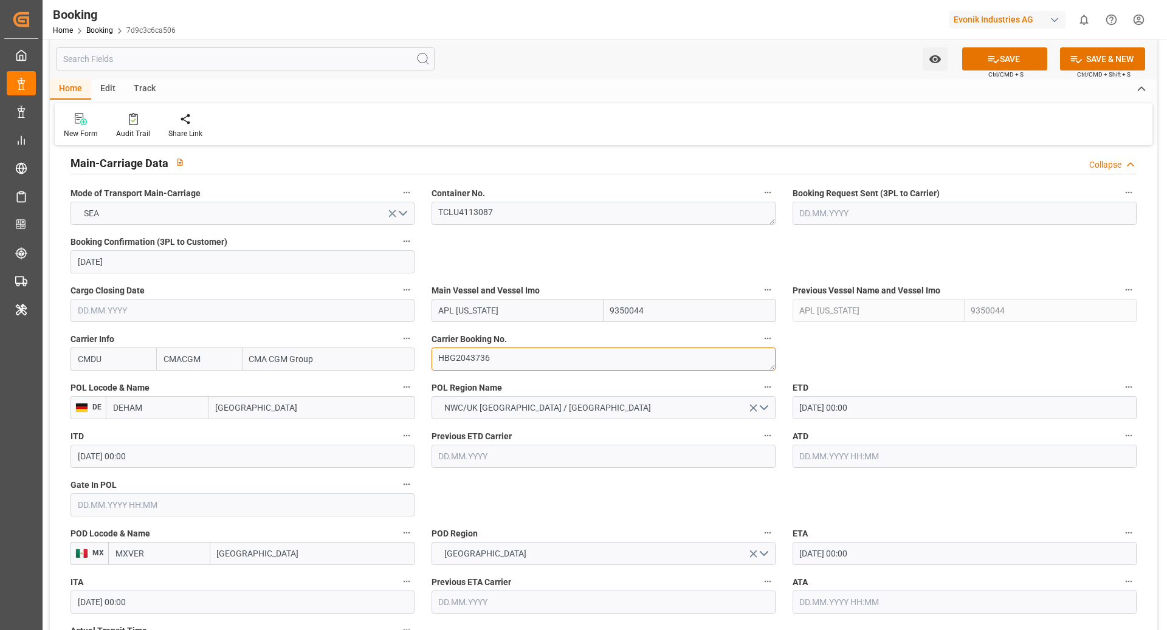
scroll to position [792, 0]
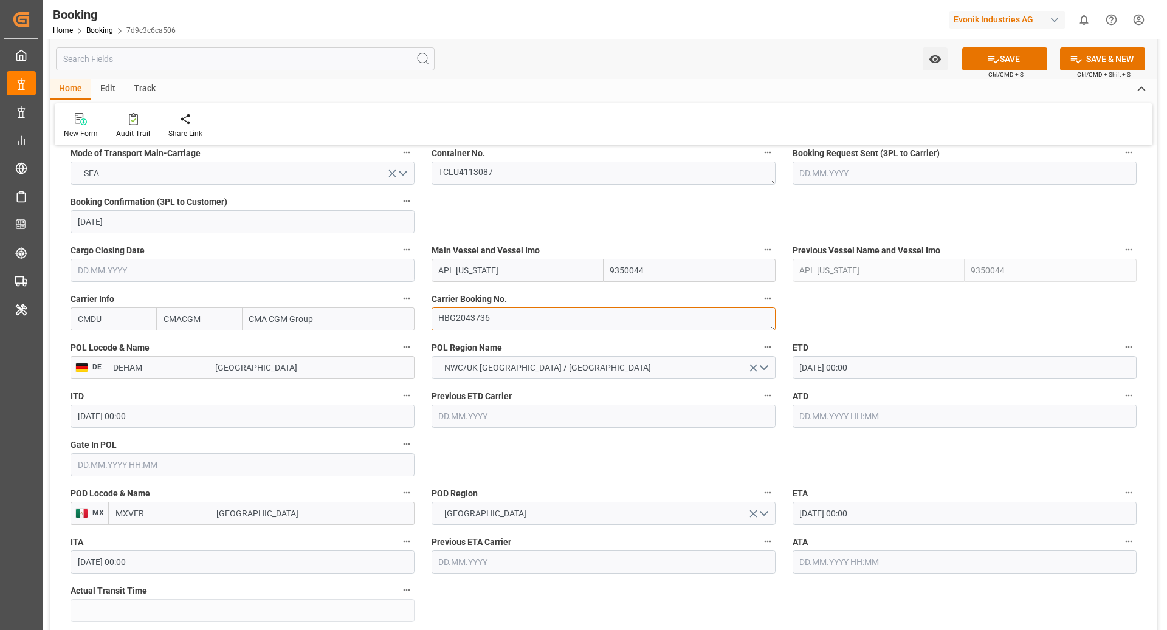
type textarea "HBG2043736"
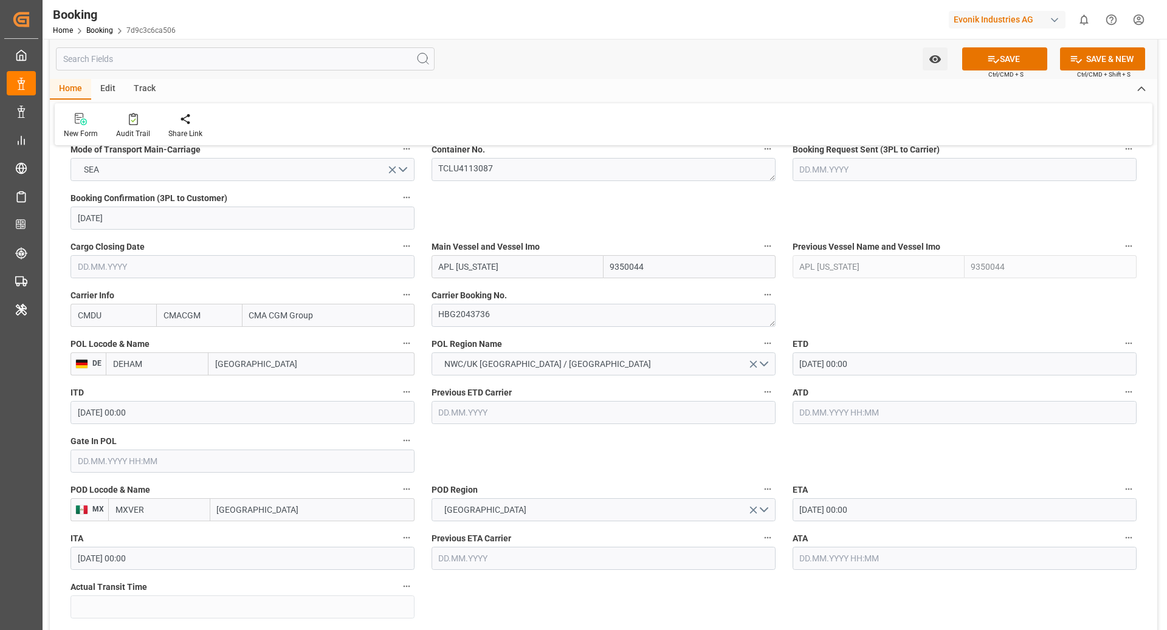
click at [173, 364] on input "DEHAM" at bounding box center [157, 364] width 103 height 23
click at [150, 394] on span "DEBRV - Bremerhaven" at bounding box center [155, 397] width 82 height 22
type input "DEBRV"
type input "[GEOGRAPHIC_DATA]"
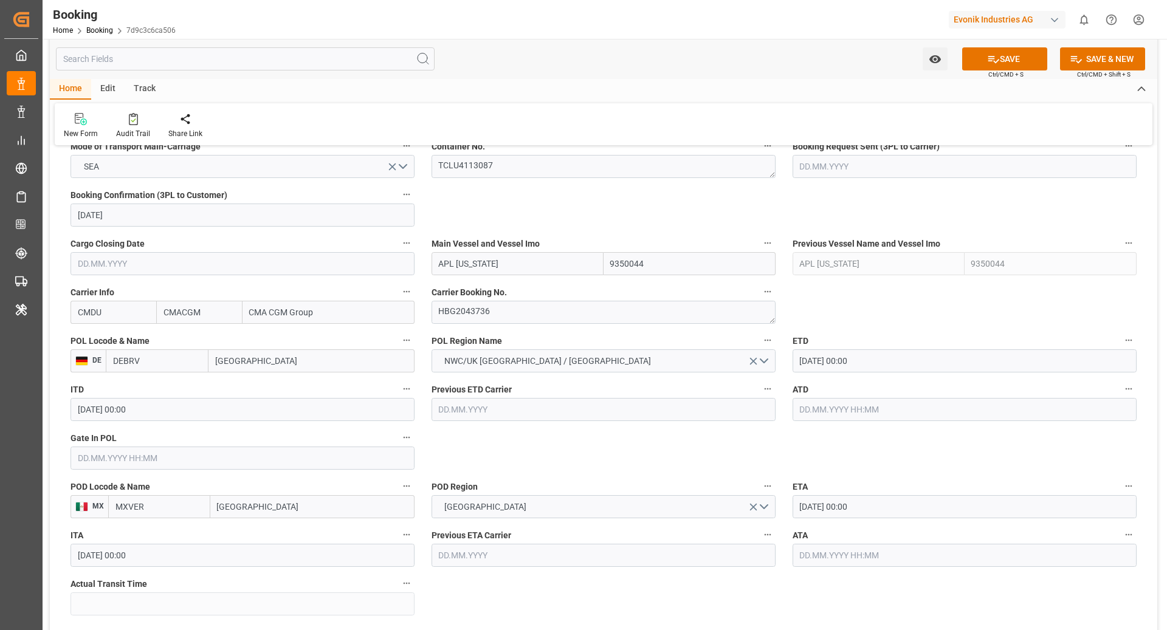
scroll to position [801, 0]
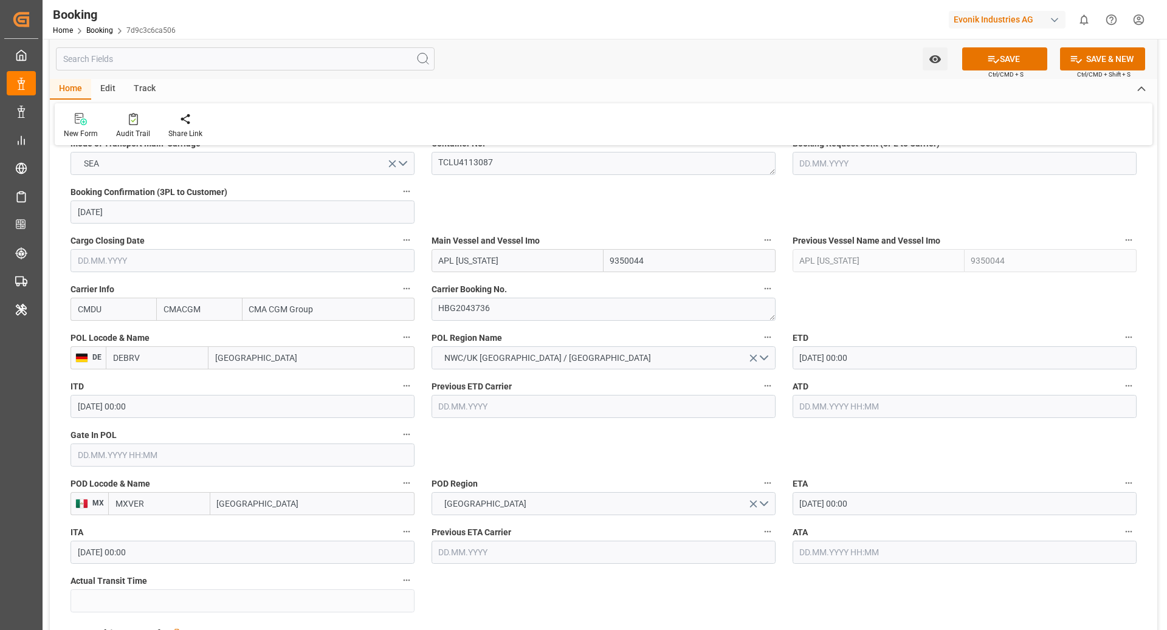
type input "DEBRV"
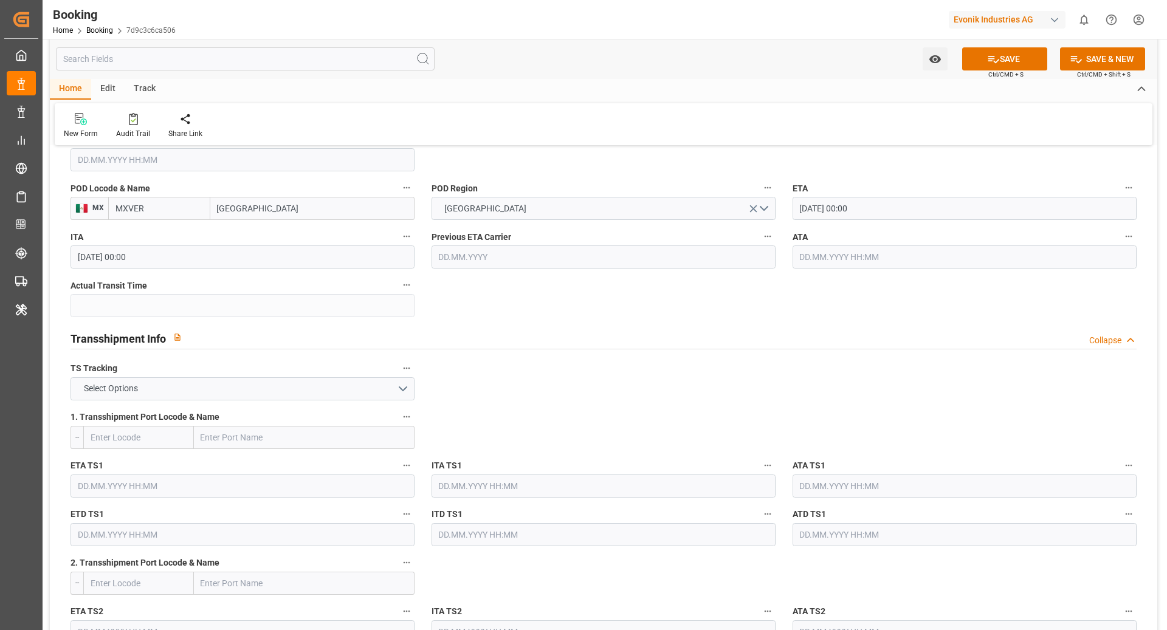
scroll to position [1111, 0]
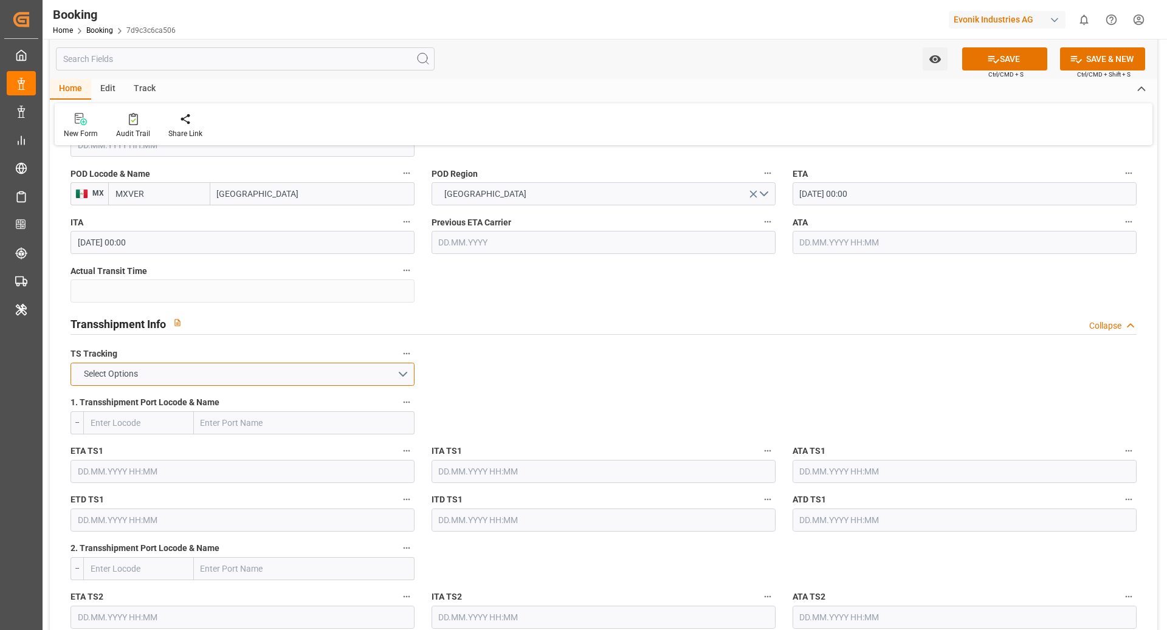
click at [321, 374] on button "Select Options" at bounding box center [243, 374] width 344 height 23
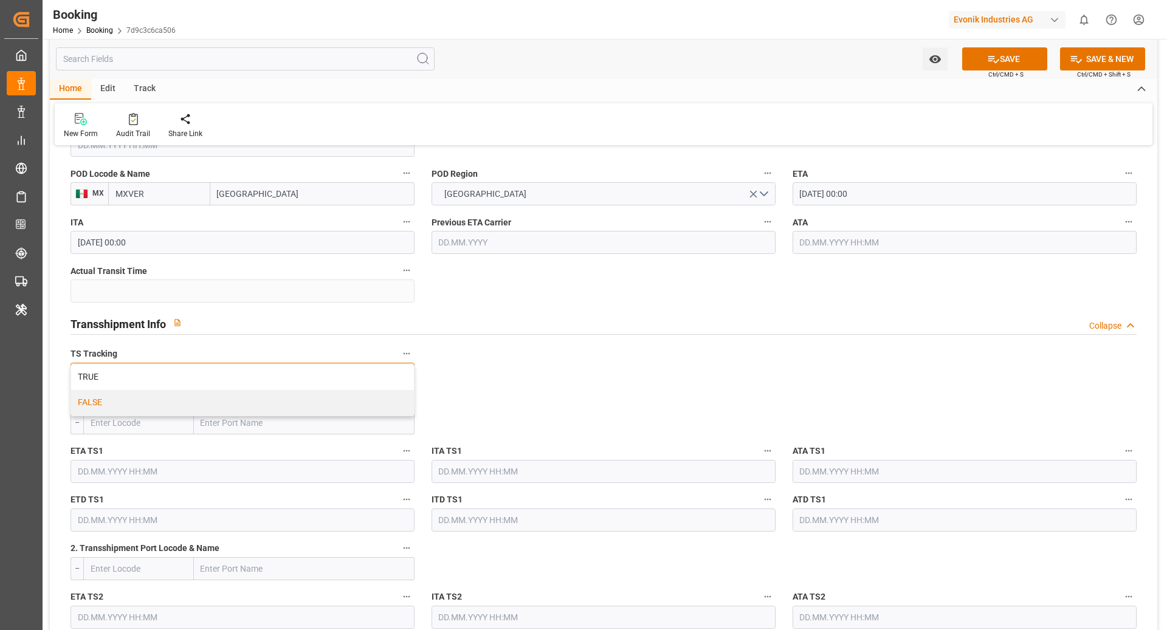
click at [220, 390] on div "FALSE" at bounding box center [242, 403] width 343 height 26
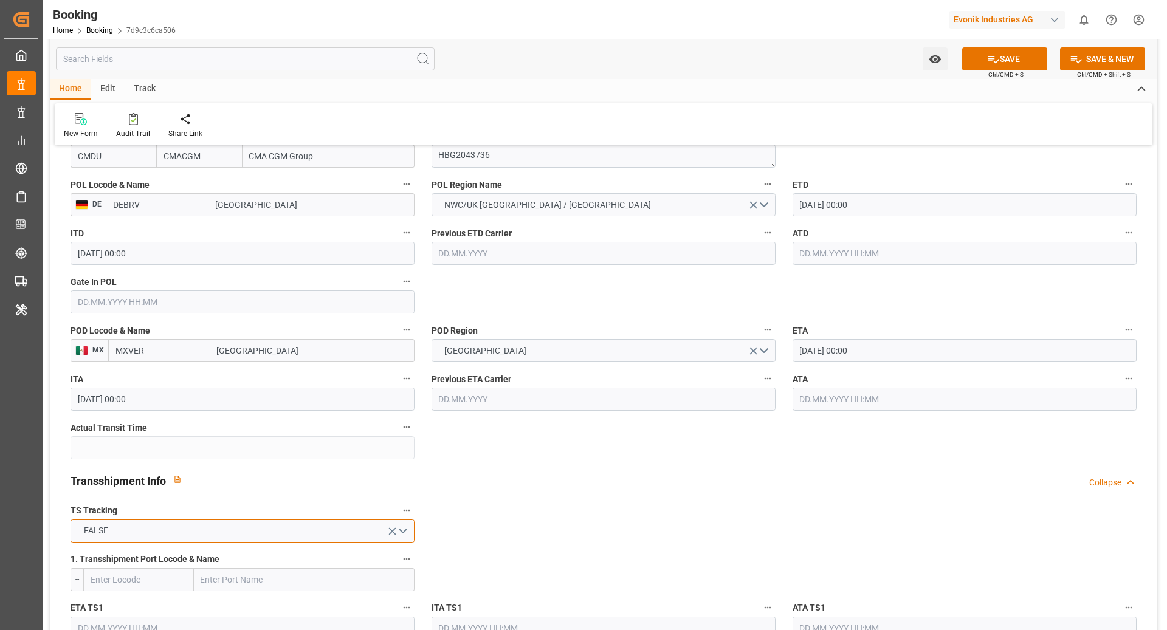
scroll to position [791, 0]
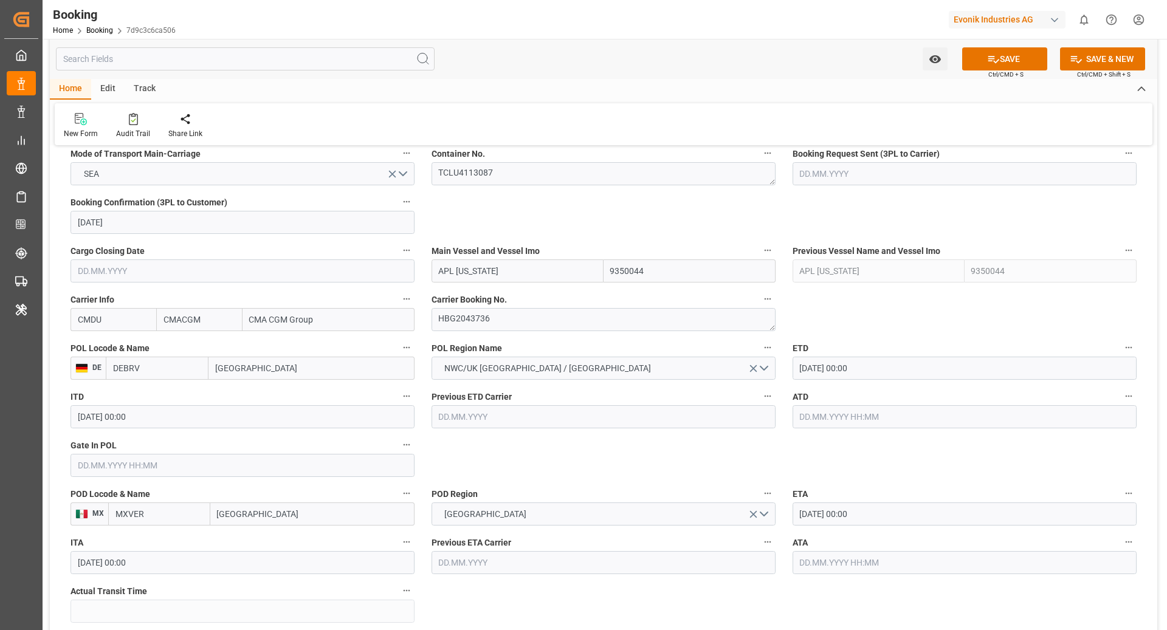
click at [239, 465] on input "text" at bounding box center [243, 465] width 344 height 23
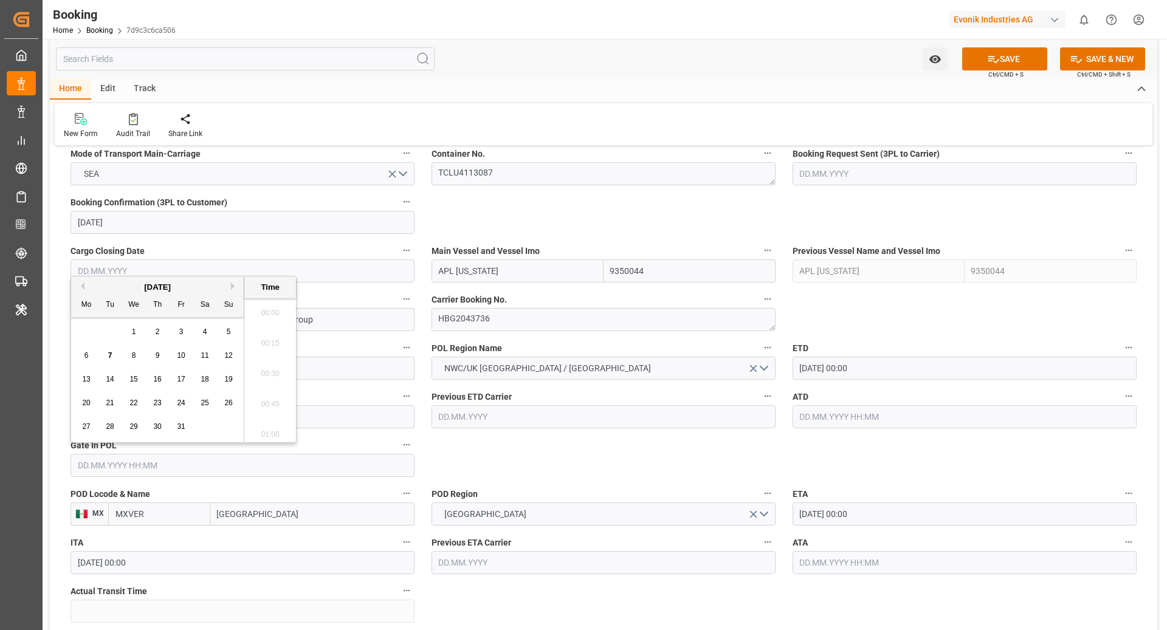
scroll to position [1736, 0]
click at [130, 331] on div "1" at bounding box center [133, 332] width 15 height 15
type input "01.10.2025 00:00"
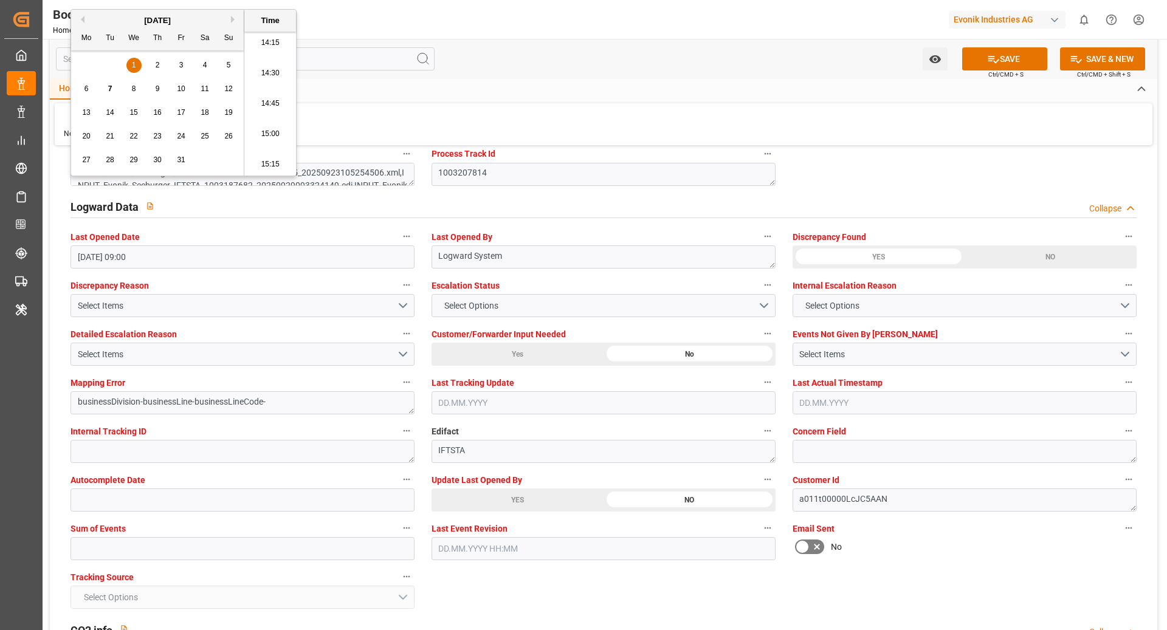
scroll to position [2161, 0]
click at [307, 537] on input "text" at bounding box center [243, 545] width 344 height 23
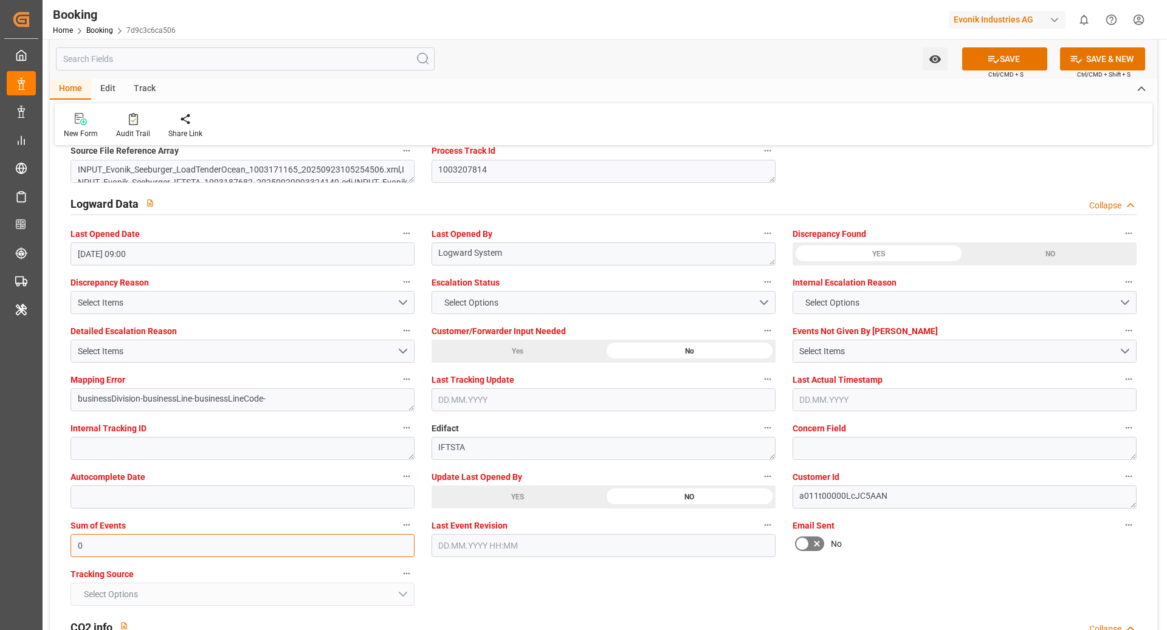
type input "0"
click at [993, 54] on icon at bounding box center [993, 59] width 13 height 13
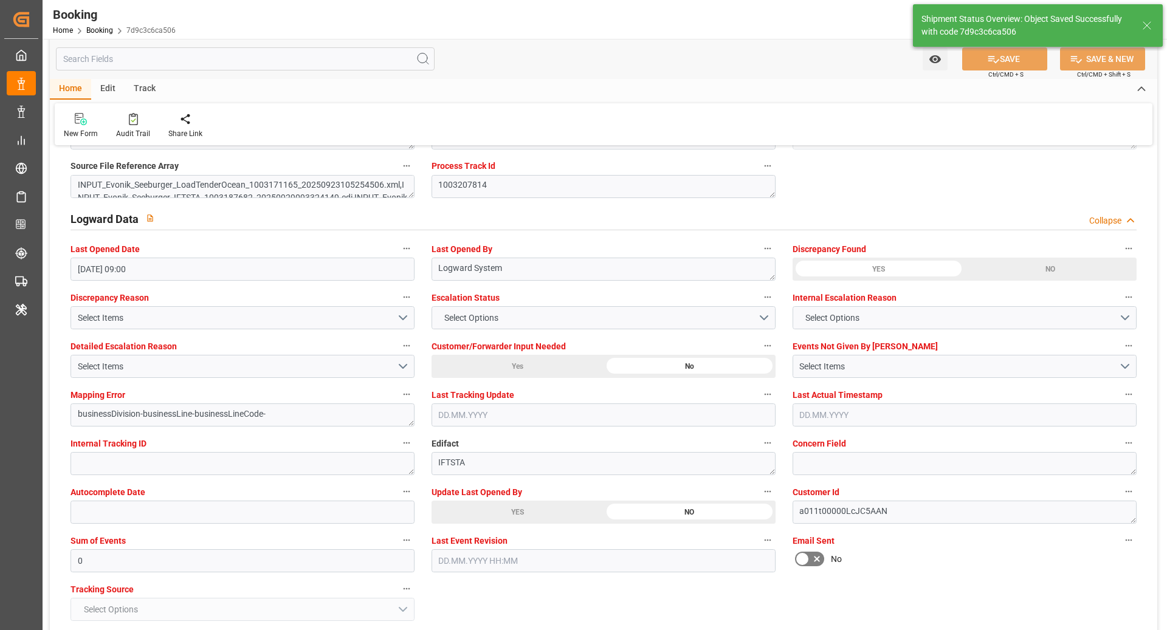
type textarea "[PERSON_NAME]"
type textarea "businessDivision-businessLine-"
type input "07.10.2025 09:24"
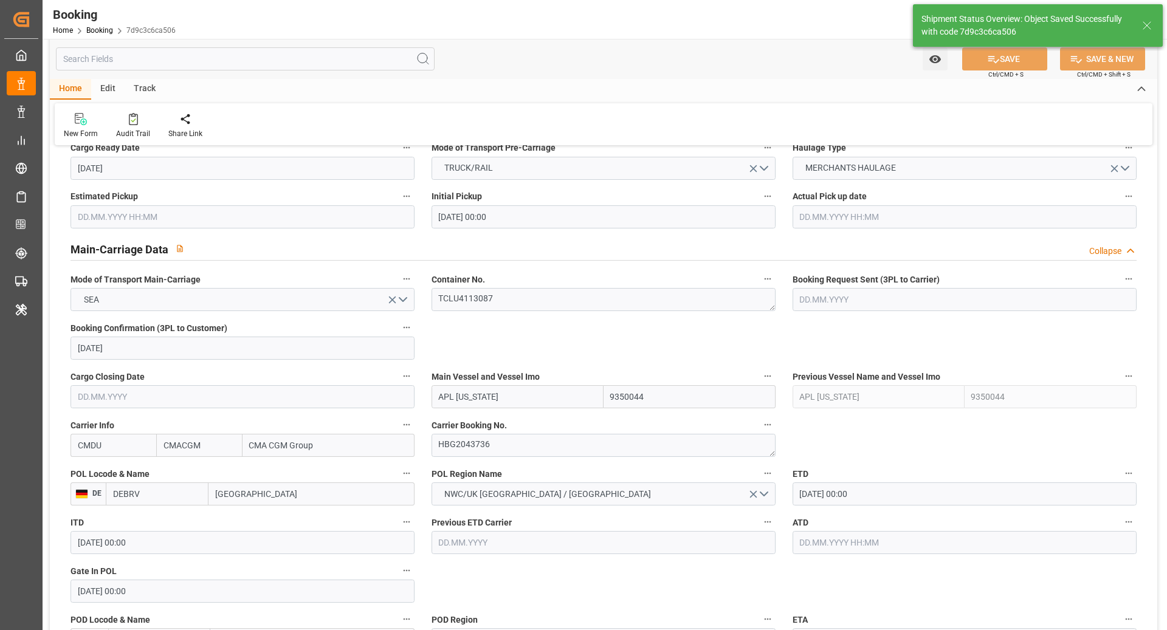
scroll to position [643, 0]
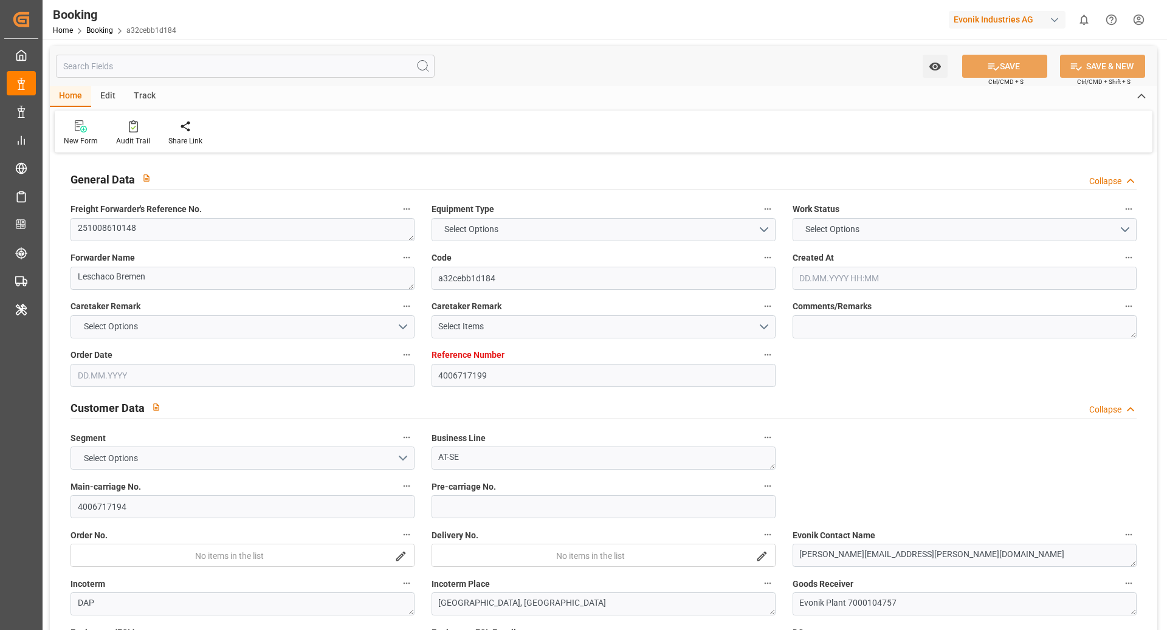
type input "4006717199"
type input "9356713"
type input "CMACGM"
type input "CMA CGM Group"
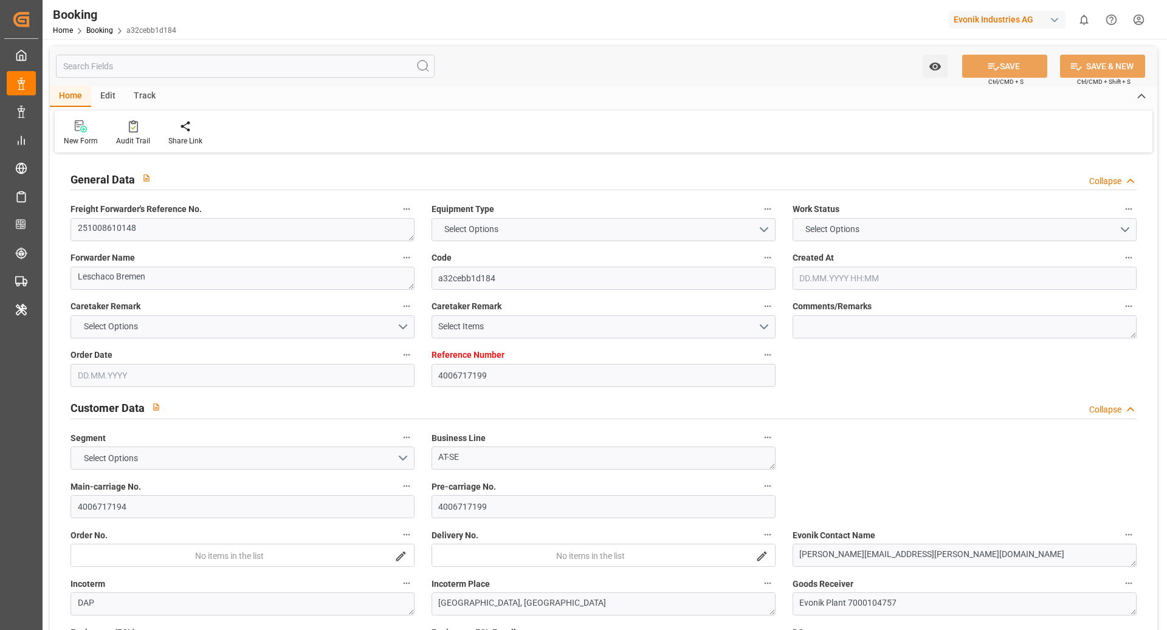
type input "DEHAM"
type input "USSAV"
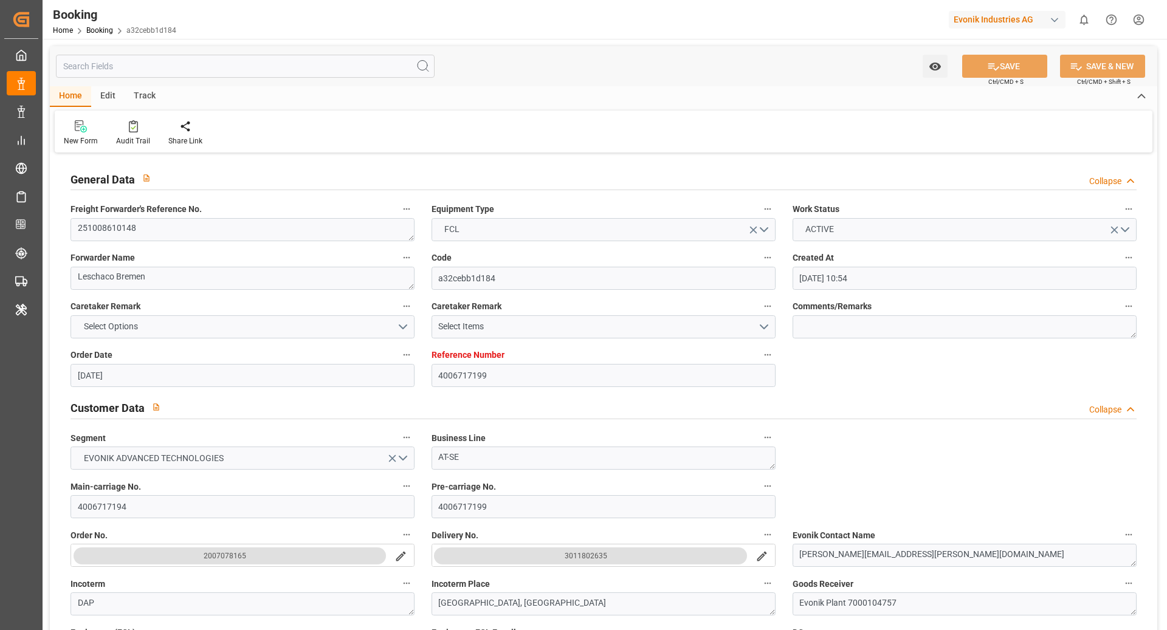
type input "03.09.2025 10:54"
type input "[DATE]"
type input "30.10.2025"
type input "[DATE]"
type input "29.09.2025 00:00"
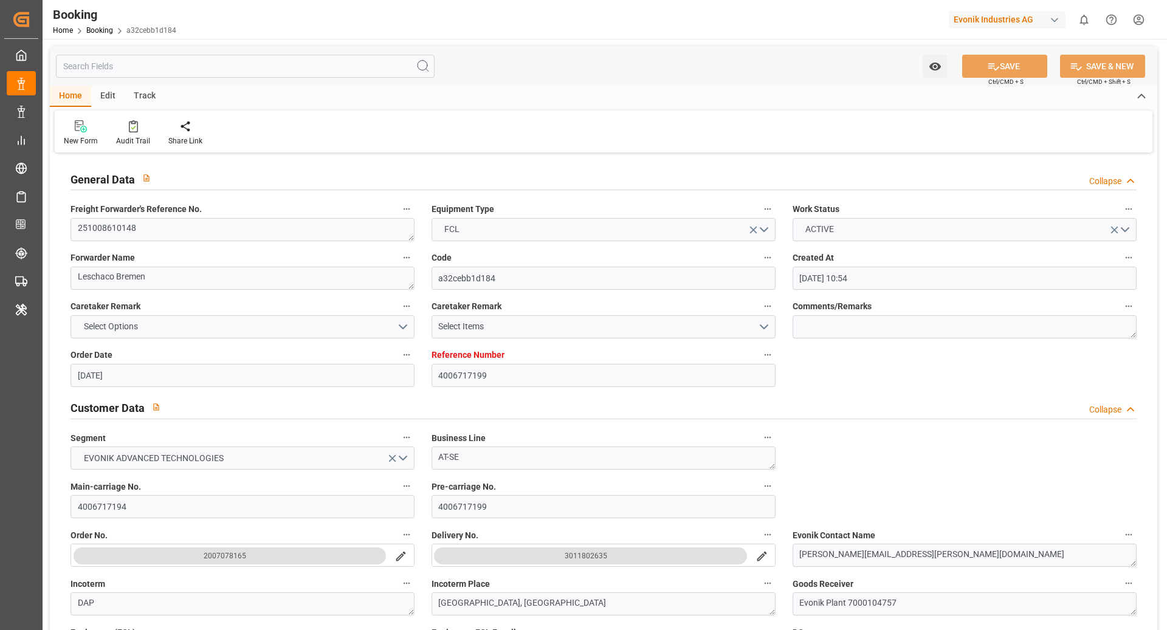
type input "07.10.2025"
type input "13.10.2025 00:00"
type input "28.10.2025 00:00"
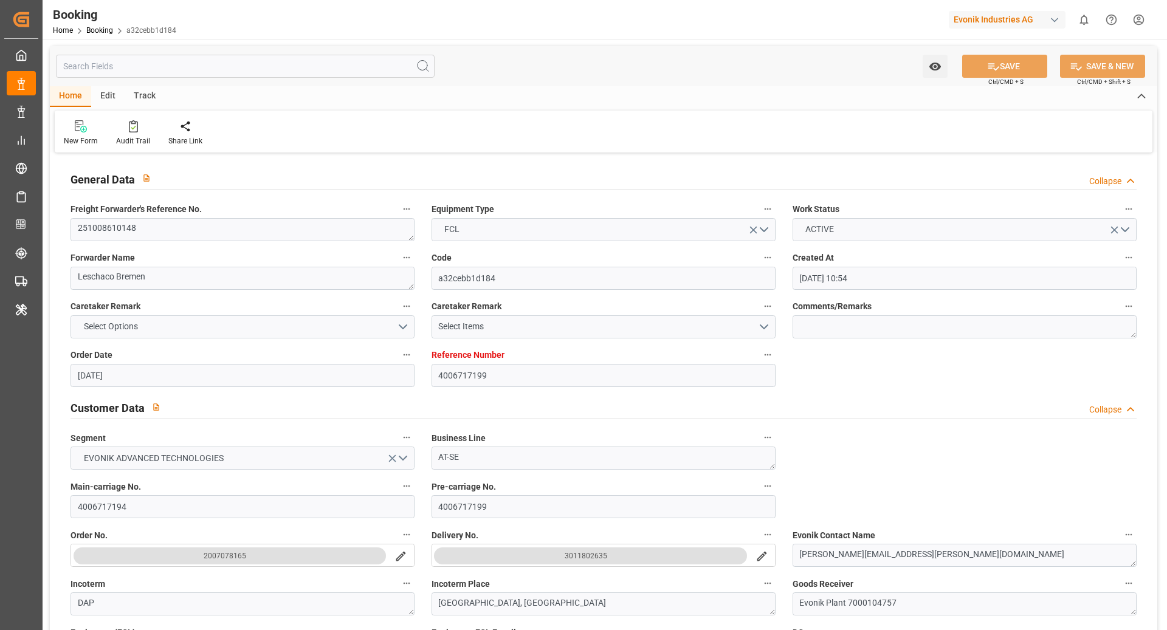
type input "07.10.2025 09:23"
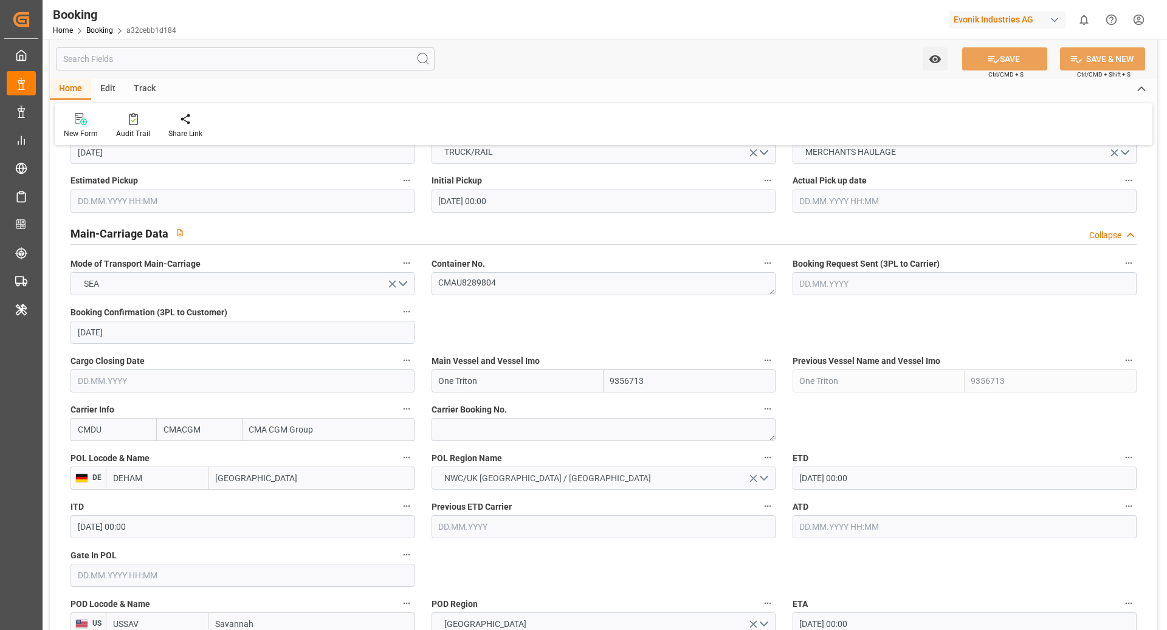
scroll to position [787, 0]
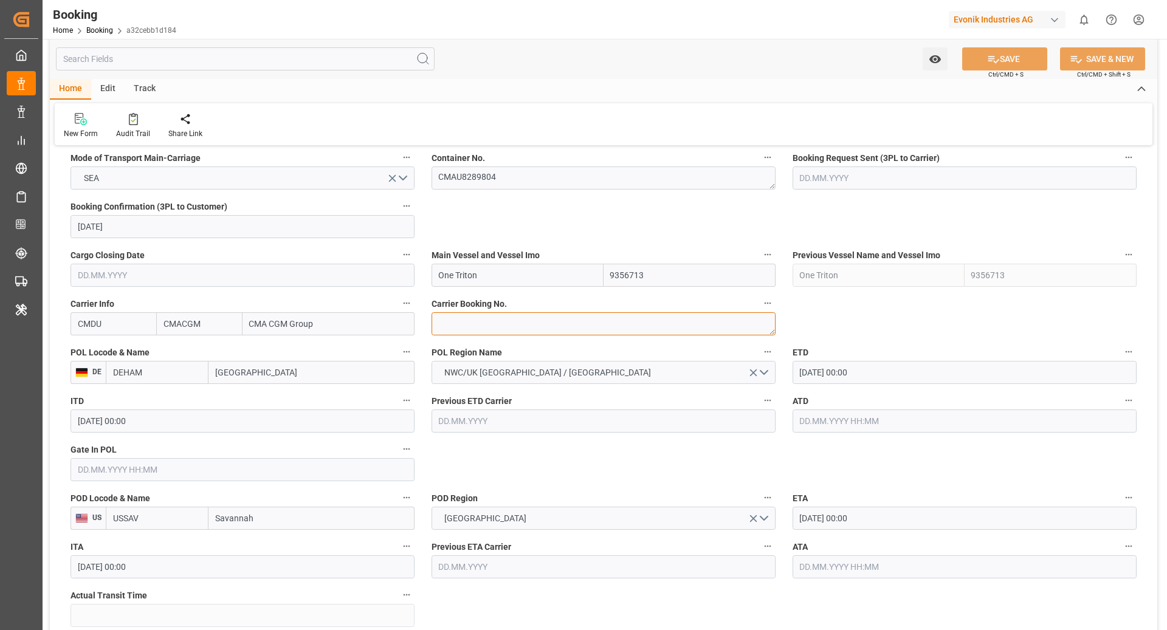
click at [463, 317] on textarea at bounding box center [604, 323] width 344 height 23
paste textarea "HBG2034501"
type textarea "HBG2034501"
click at [185, 375] on input "DEHAM" at bounding box center [157, 372] width 103 height 23
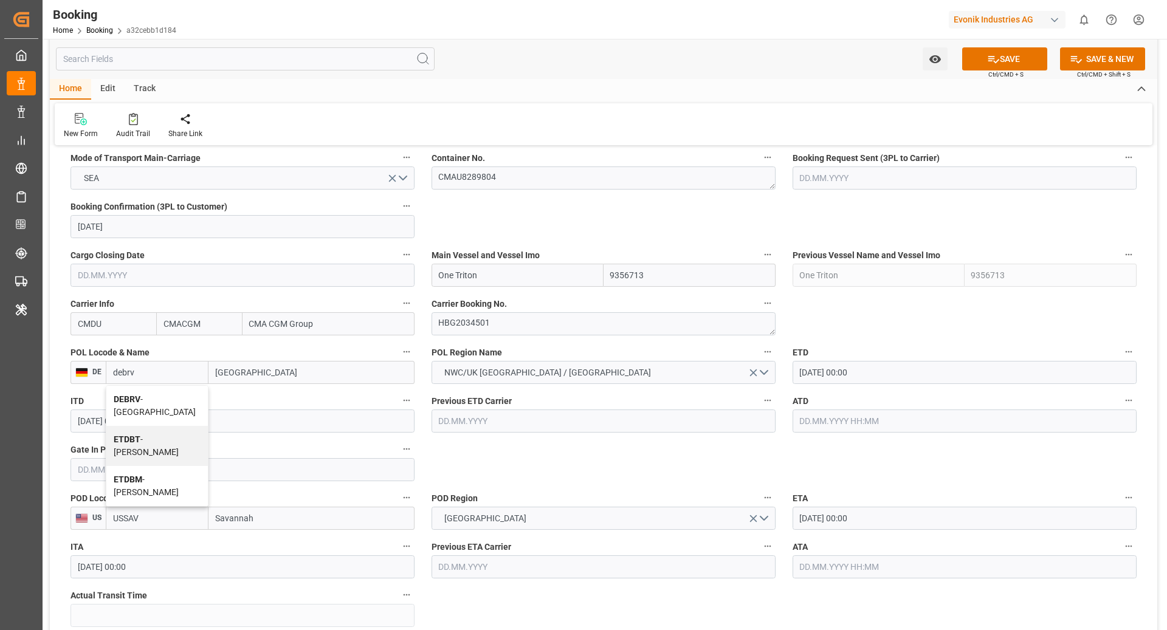
click at [187, 404] on div "DEBRV - Bremerhaven" at bounding box center [157, 406] width 102 height 40
type input "DEBRV"
type input "[GEOGRAPHIC_DATA]"
type input "DEBRV"
click at [509, 274] on input "One Triton" at bounding box center [518, 275] width 172 height 23
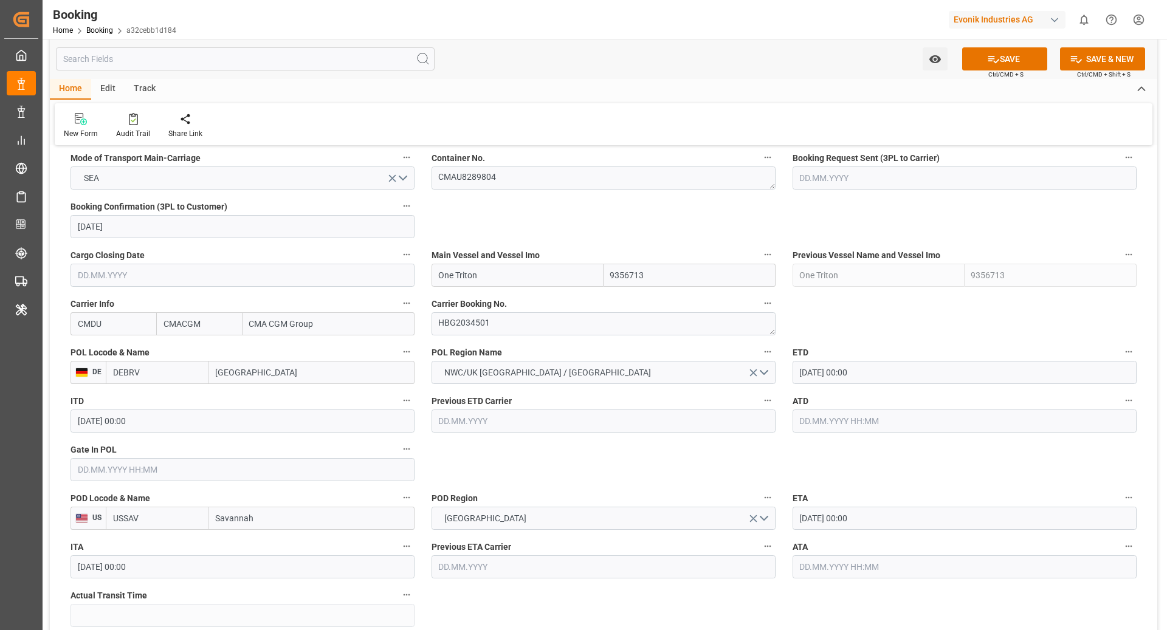
click at [509, 274] on input "One Triton" at bounding box center [518, 275] width 172 height 23
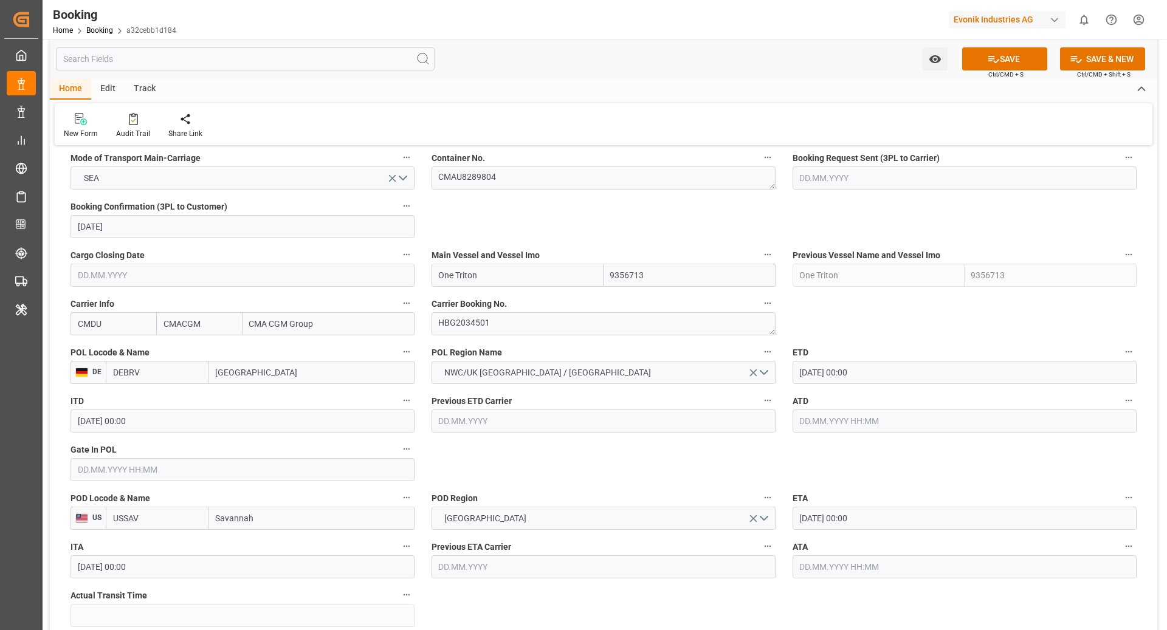
click at [509, 274] on input "One Triton" at bounding box center [518, 275] width 172 height 23
paste input "Accessible text MOL PROFICIENCY"
click at [499, 275] on input "Accessible text MOL PROFICIENCY" at bounding box center [518, 275] width 172 height 23
type input "MOL PROFICIENCY"
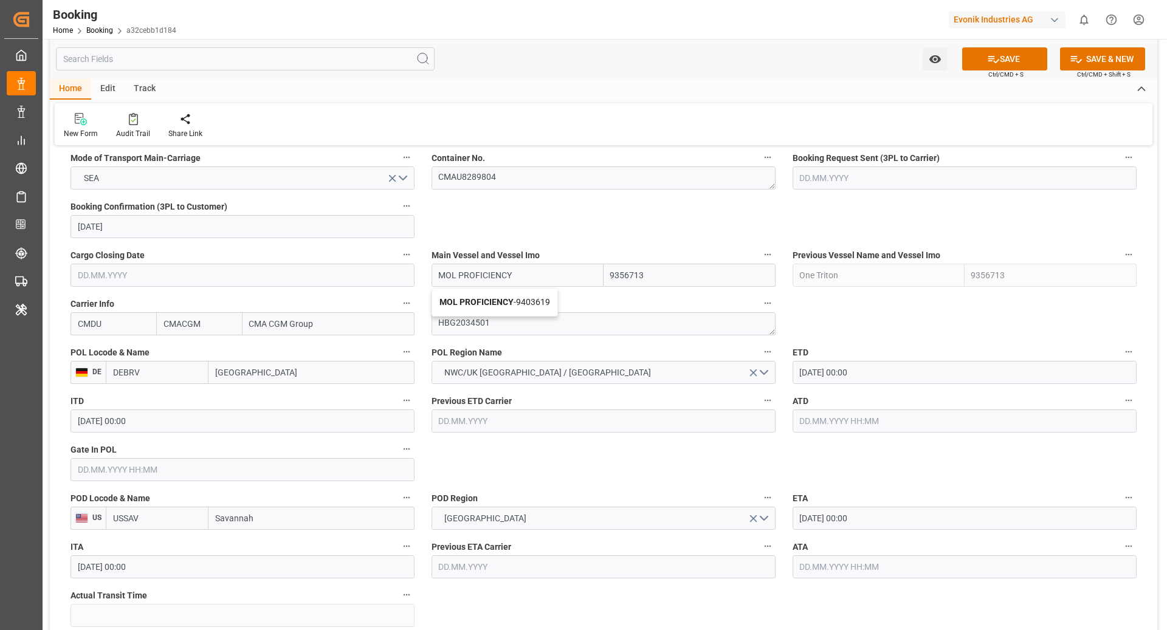
click at [501, 309] on div "MOL PROFICIENCY - 9403619" at bounding box center [494, 302] width 125 height 27
type input "9403619"
type input "MOL PROFICIENCY"
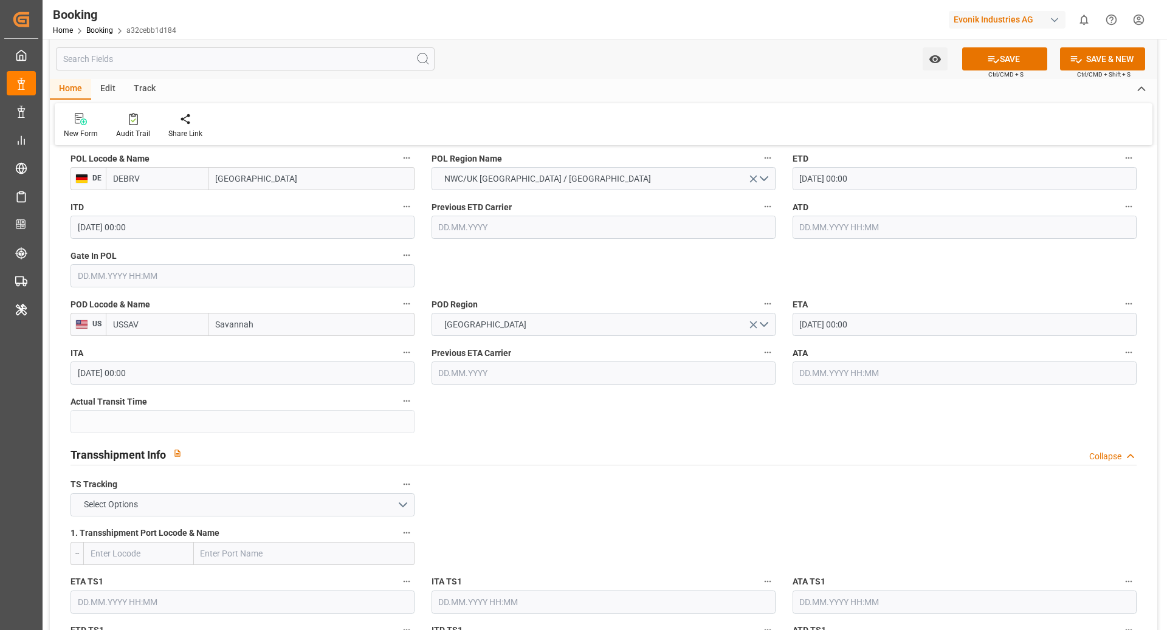
scroll to position [989, 0]
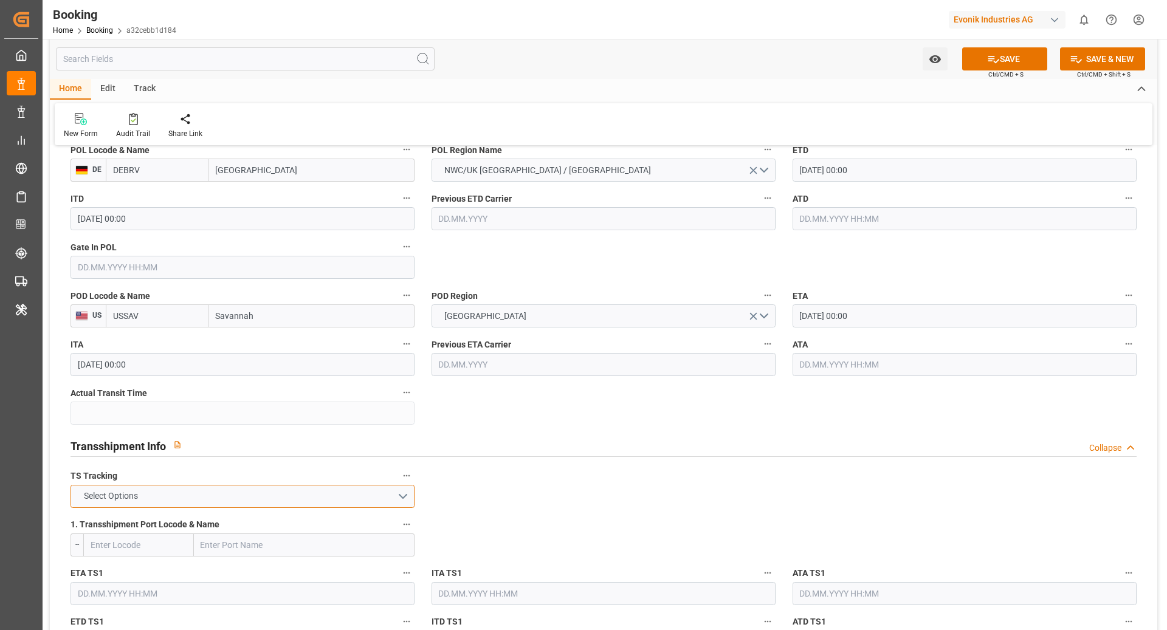
click at [328, 497] on button "Select Options" at bounding box center [243, 496] width 344 height 23
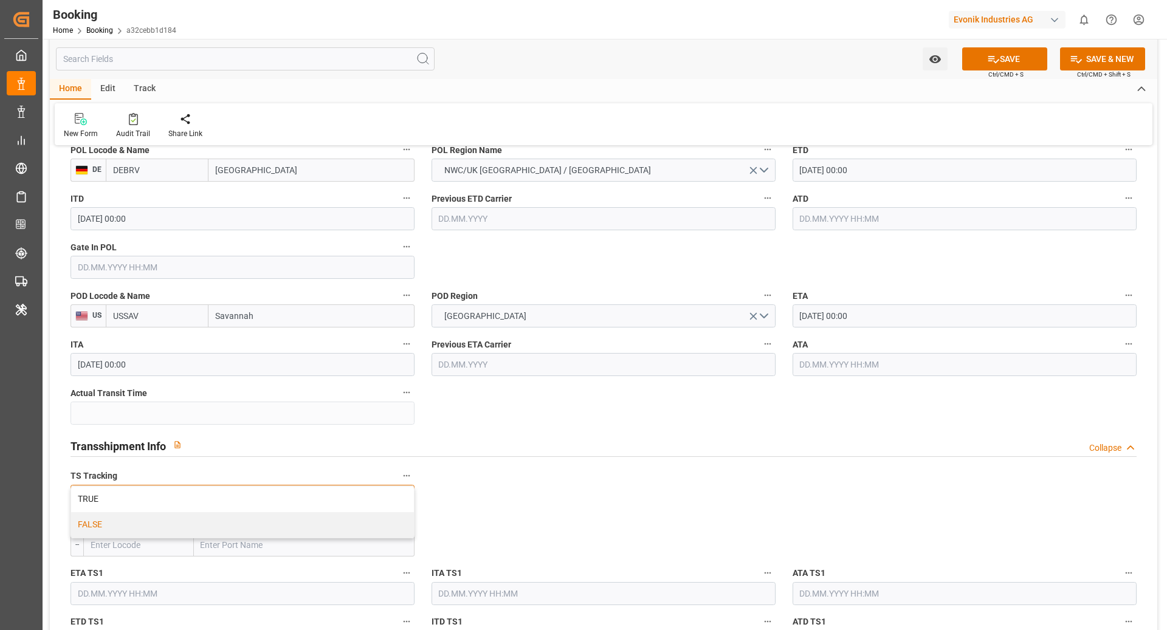
click at [176, 517] on div "FALSE" at bounding box center [242, 526] width 343 height 26
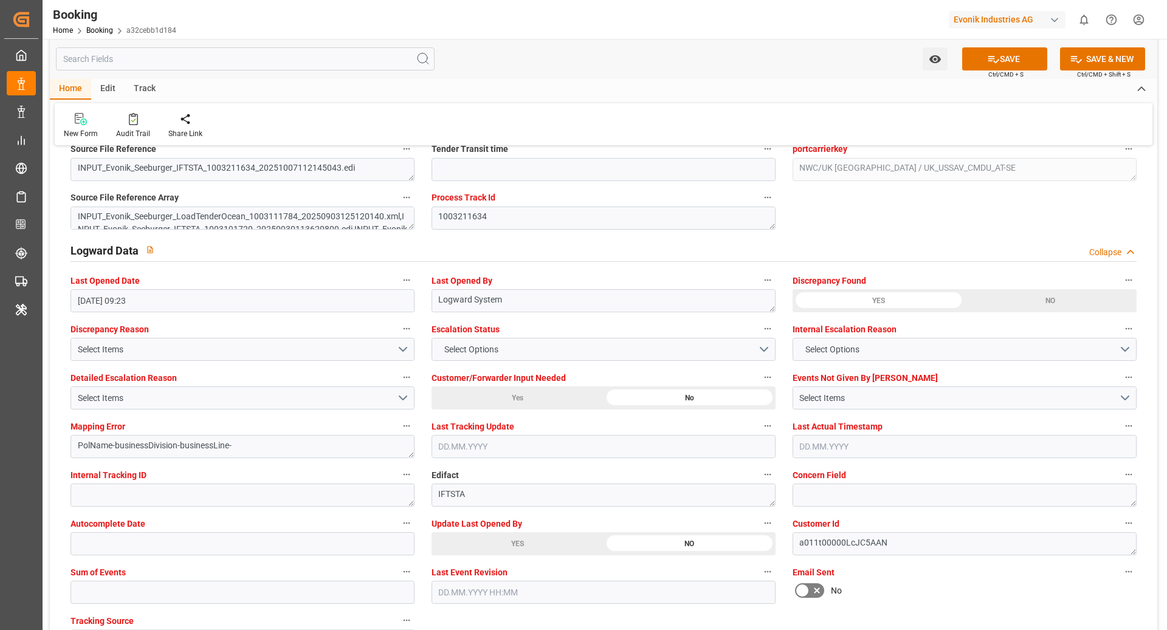
scroll to position [2262, 0]
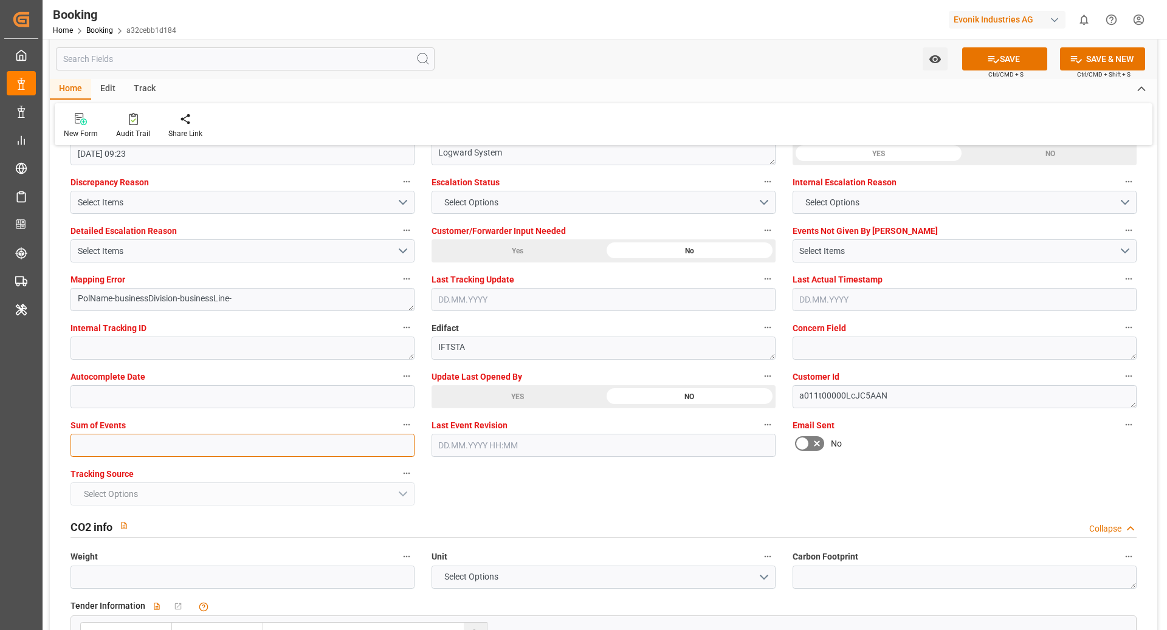
click at [116, 446] on input "text" at bounding box center [243, 445] width 344 height 23
type input "0"
click at [879, 125] on div "New Form Audit Trail Share Link" at bounding box center [604, 124] width 1098 height 42
click at [1023, 55] on button "SAVE" at bounding box center [1004, 58] width 85 height 23
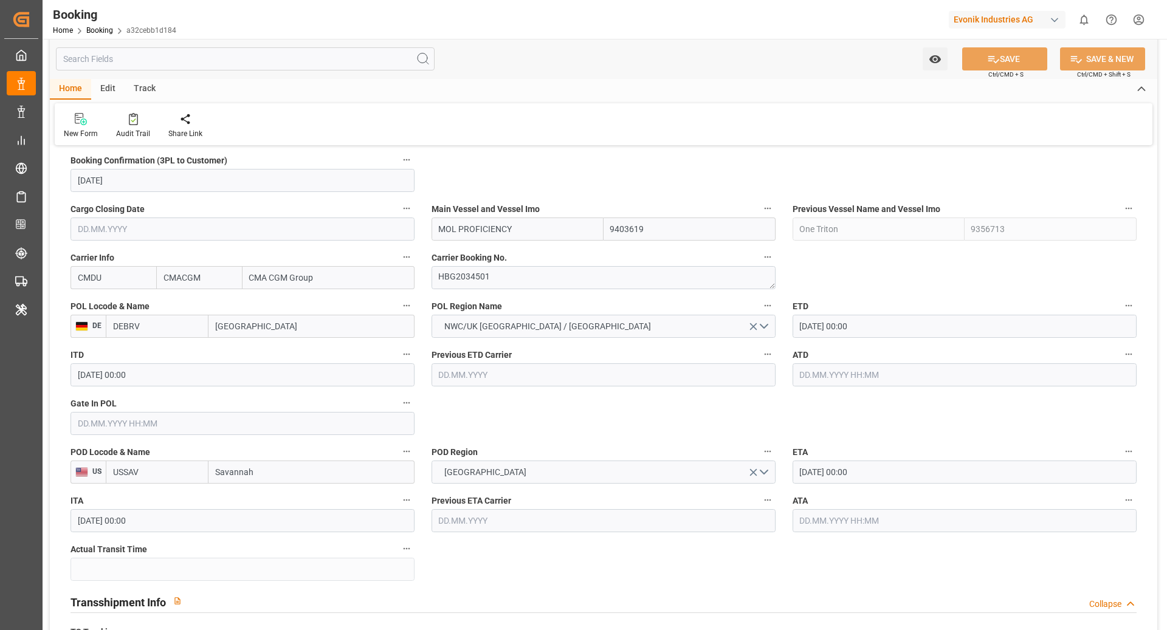
scroll to position [823, 0]
